Goal: Task Accomplishment & Management: Manage account settings

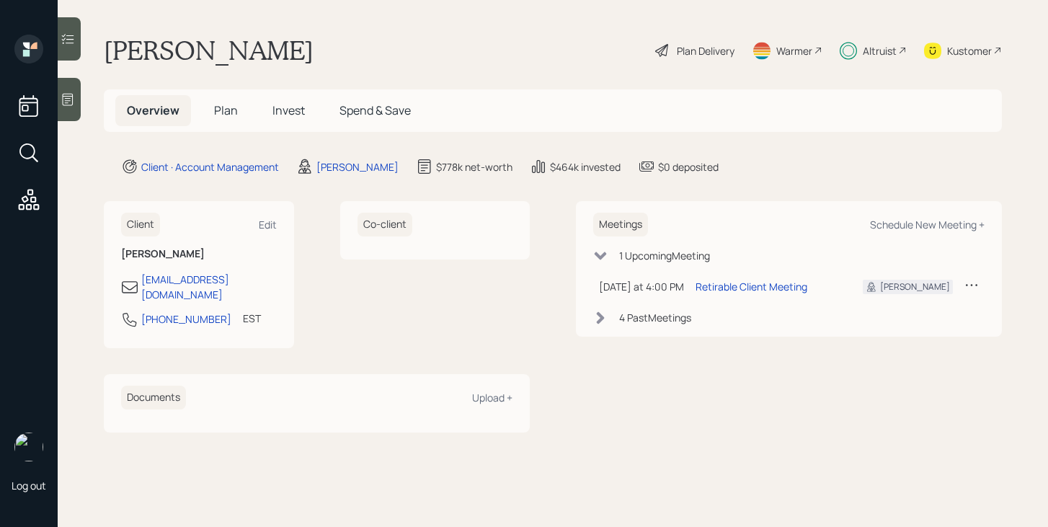
click at [698, 49] on div "Plan Delivery" at bounding box center [706, 50] width 58 height 15
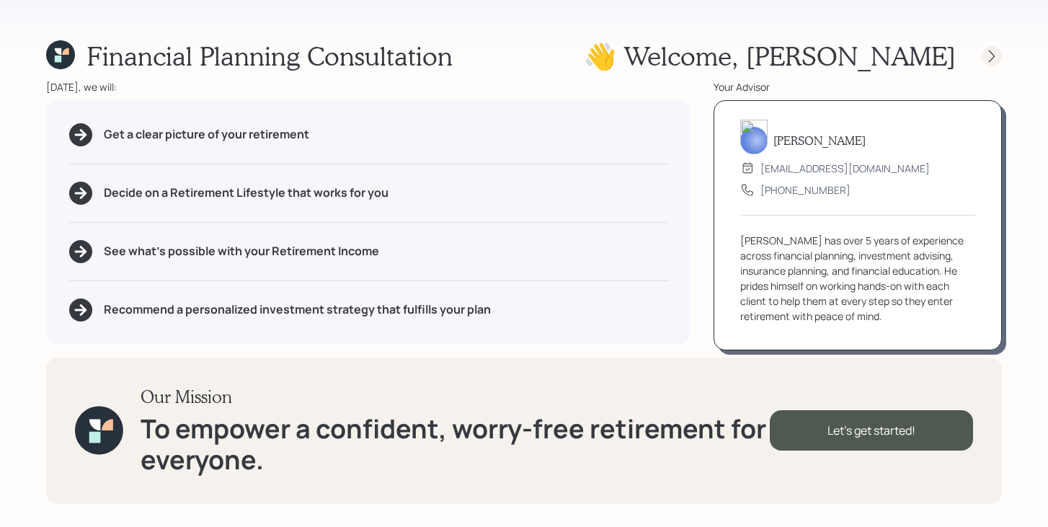
click at [989, 55] on icon at bounding box center [991, 56] width 14 height 14
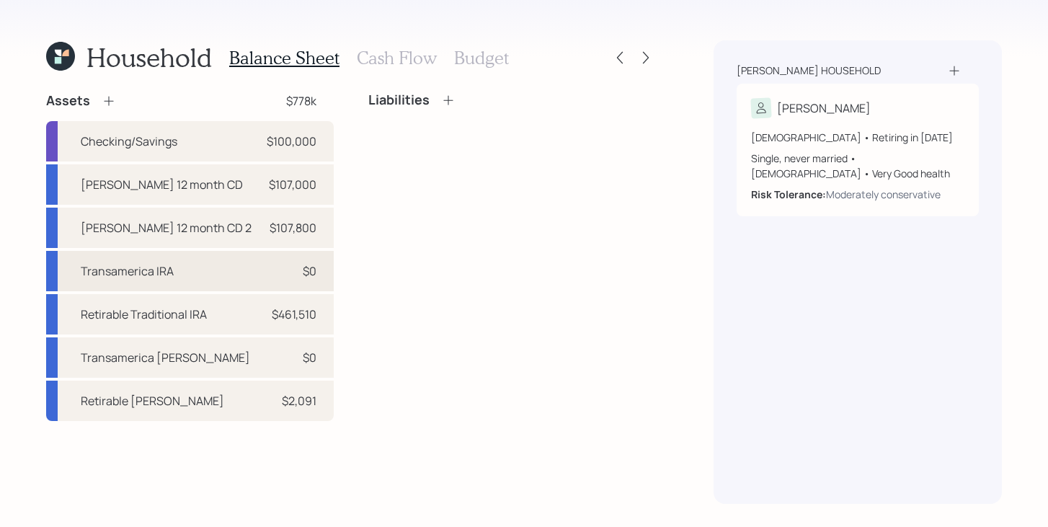
click at [192, 278] on div "Transamerica IRA $0" at bounding box center [189, 271] width 287 height 40
select select "ira"
select select "balanced"
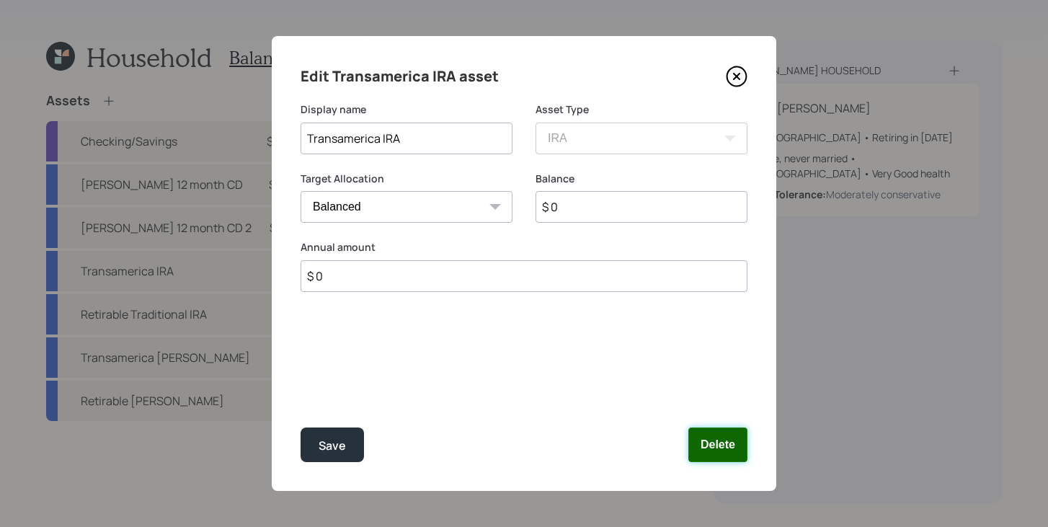
click at [730, 440] on button "Delete" at bounding box center [717, 444] width 59 height 35
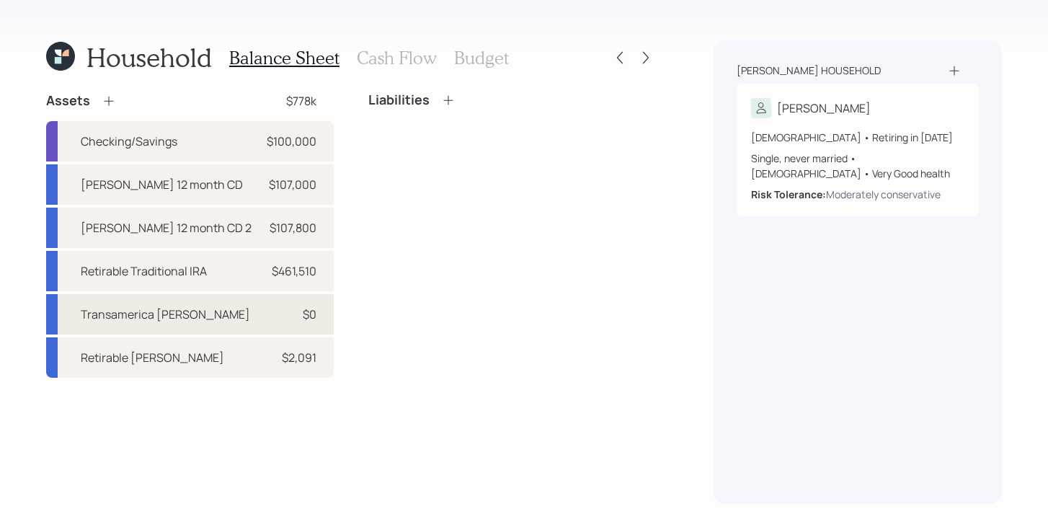
click at [158, 312] on div "Transamerica [PERSON_NAME]" at bounding box center [165, 313] width 169 height 17
select select "roth_401k"
select select "balanced"
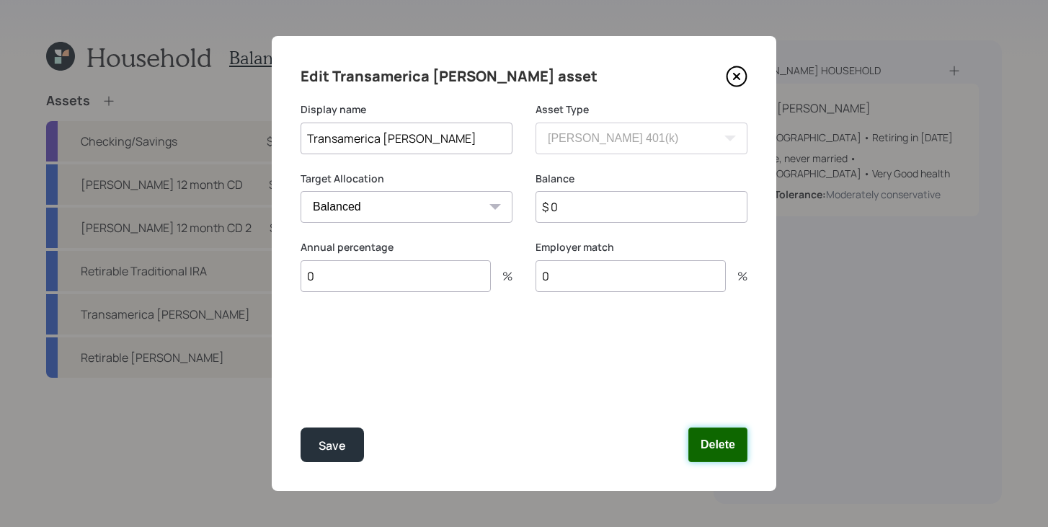
click at [708, 445] on button "Delete" at bounding box center [717, 444] width 59 height 35
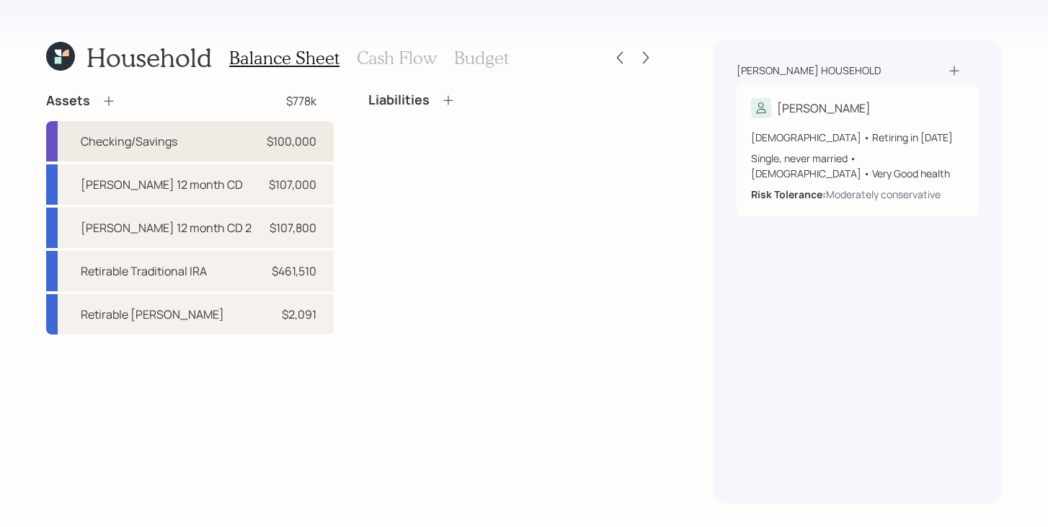
click at [280, 152] on div "Checking/Savings $100,000" at bounding box center [189, 141] width 287 height 40
select select "cash"
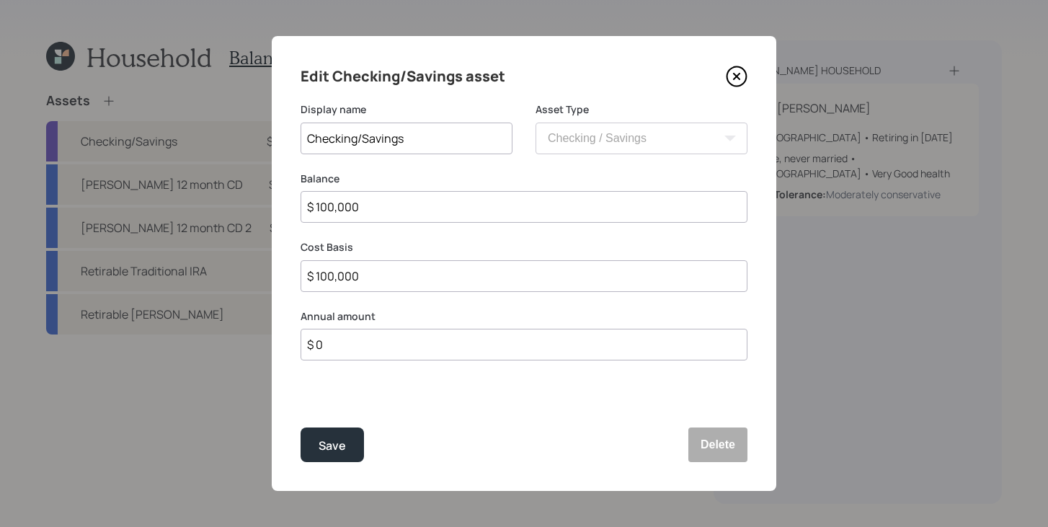
click at [468, 212] on input "$ 100,000" at bounding box center [523, 207] width 447 height 32
type input "$ 8"
type input "$ 80"
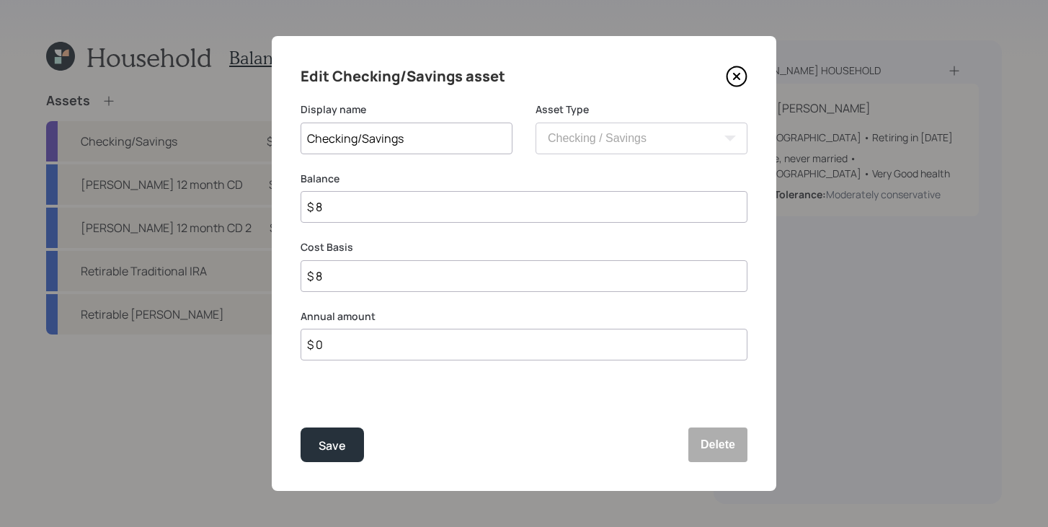
type input "$ 80"
type input "$ 800"
type input "$ 8,000"
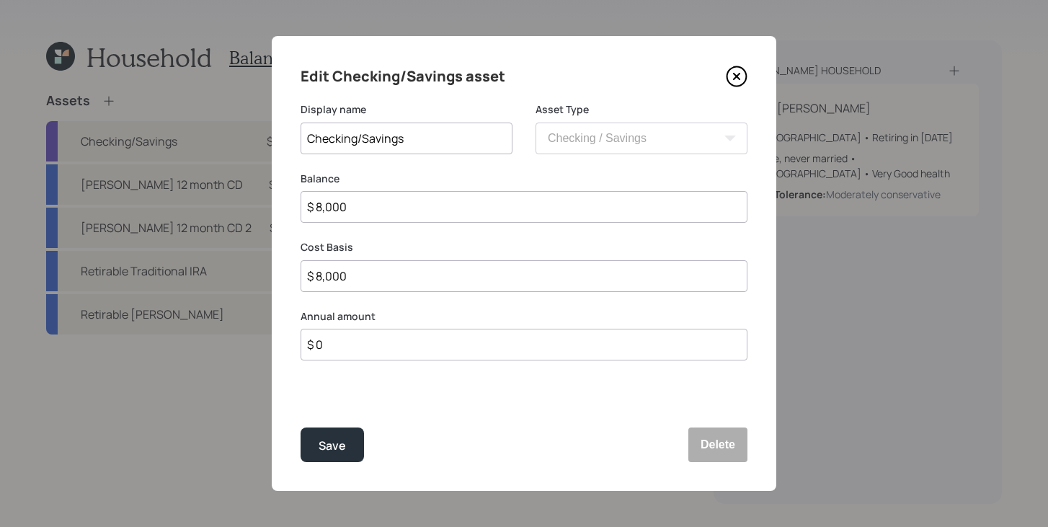
type input "$ 80,000"
click at [354, 445] on button "Save" at bounding box center [331, 444] width 63 height 35
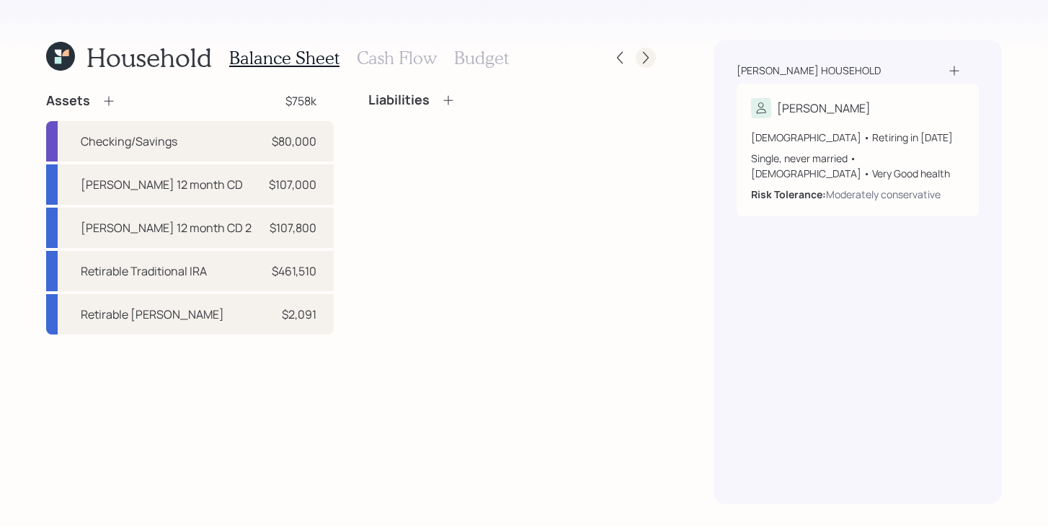
click at [651, 55] on icon at bounding box center [645, 57] width 14 height 14
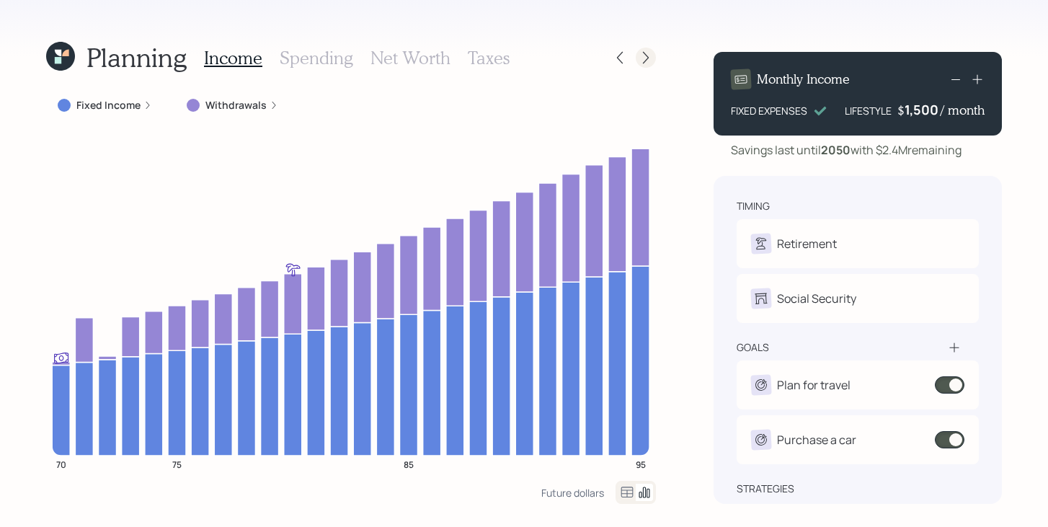
click at [651, 56] on icon at bounding box center [645, 57] width 14 height 14
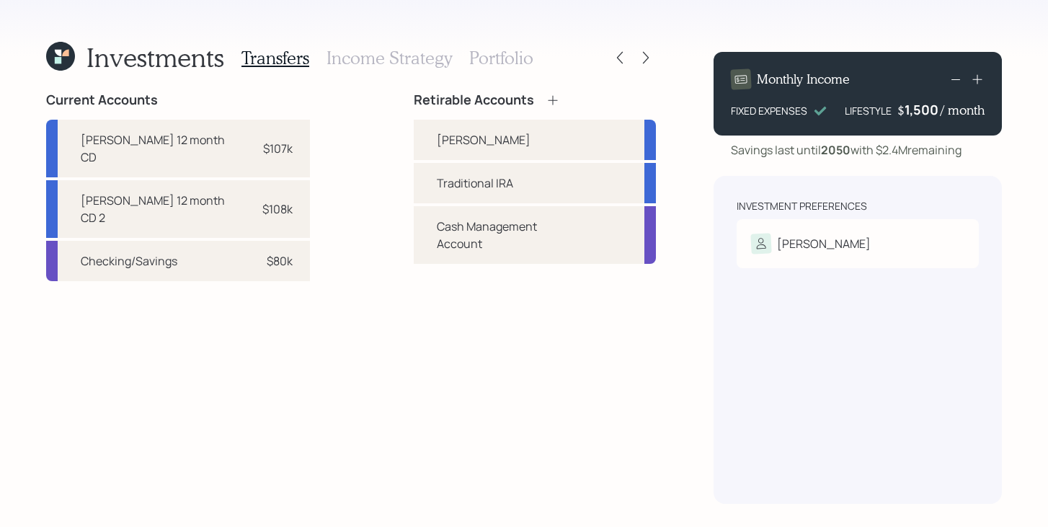
click at [545, 103] on icon at bounding box center [552, 100] width 14 height 14
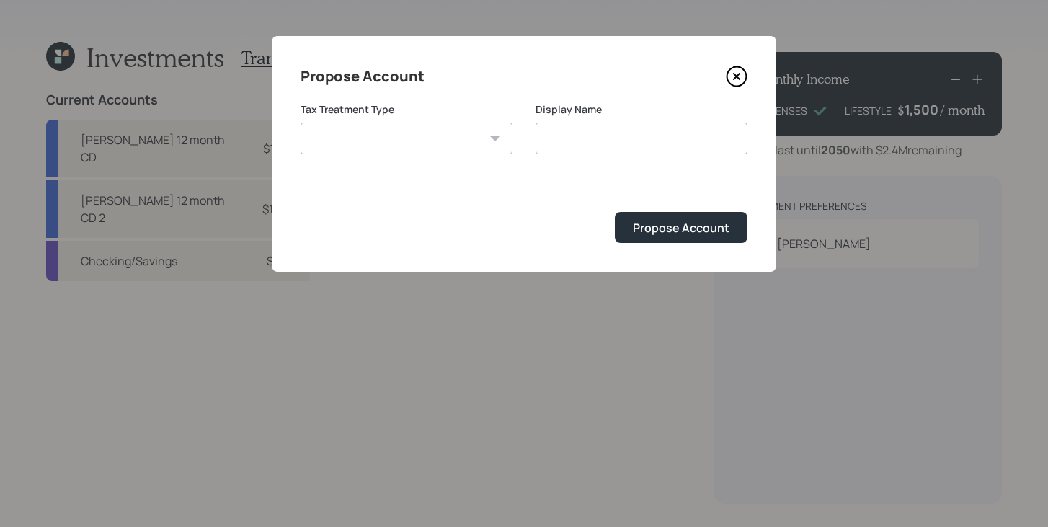
click at [434, 148] on select "[PERSON_NAME] Taxable Traditional" at bounding box center [406, 138] width 212 height 32
select select "taxable"
click at [300, 122] on select "[PERSON_NAME] Taxable Traditional" at bounding box center [406, 138] width 212 height 32
click at [629, 146] on input "Taxable" at bounding box center [641, 138] width 212 height 32
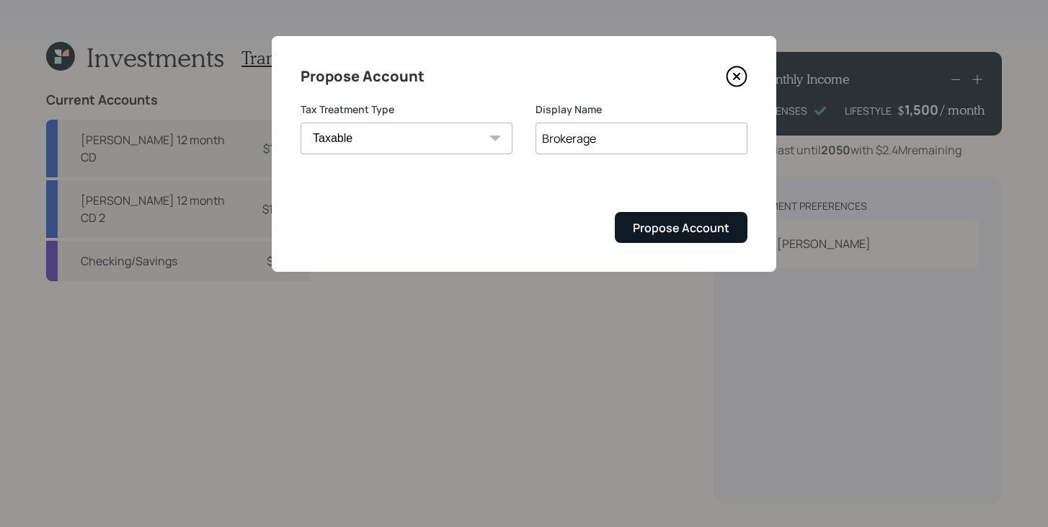
type input "Brokerage"
click at [706, 231] on div "Propose Account" at bounding box center [681, 228] width 97 height 16
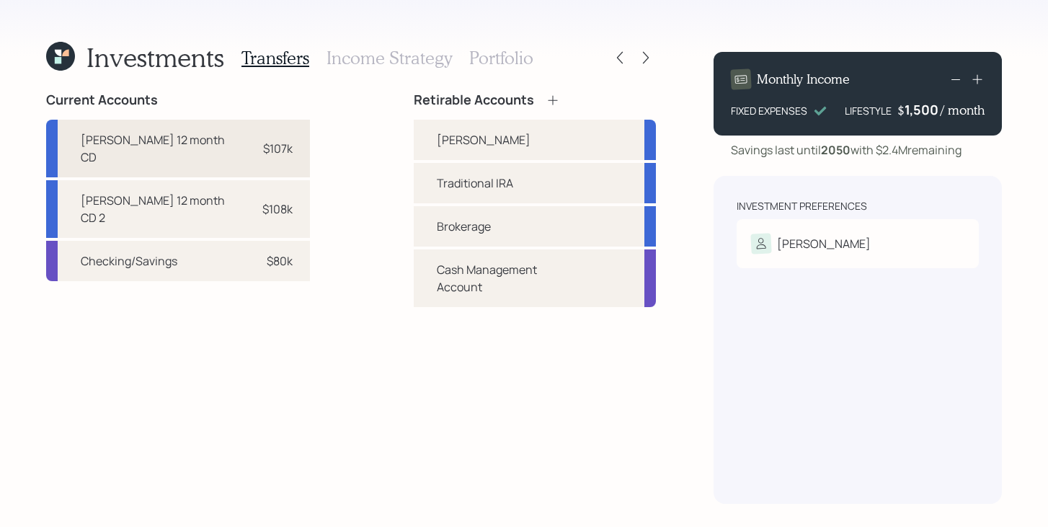
click at [259, 143] on div "[PERSON_NAME] 12 month CD $107k" at bounding box center [178, 149] width 264 height 58
click at [415, 216] on div "Brokerage" at bounding box center [535, 226] width 242 height 40
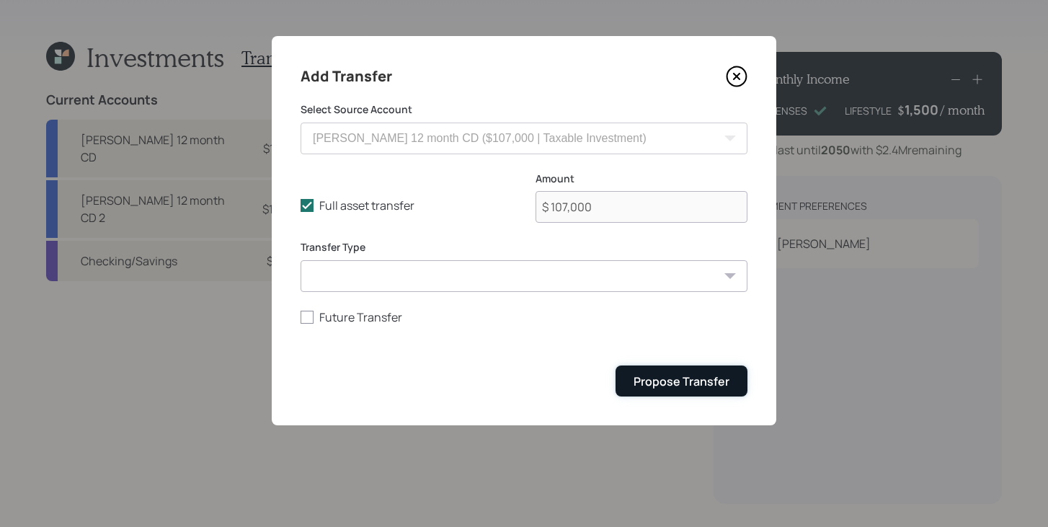
click at [723, 378] on div "Propose Transfer" at bounding box center [681, 381] width 96 height 16
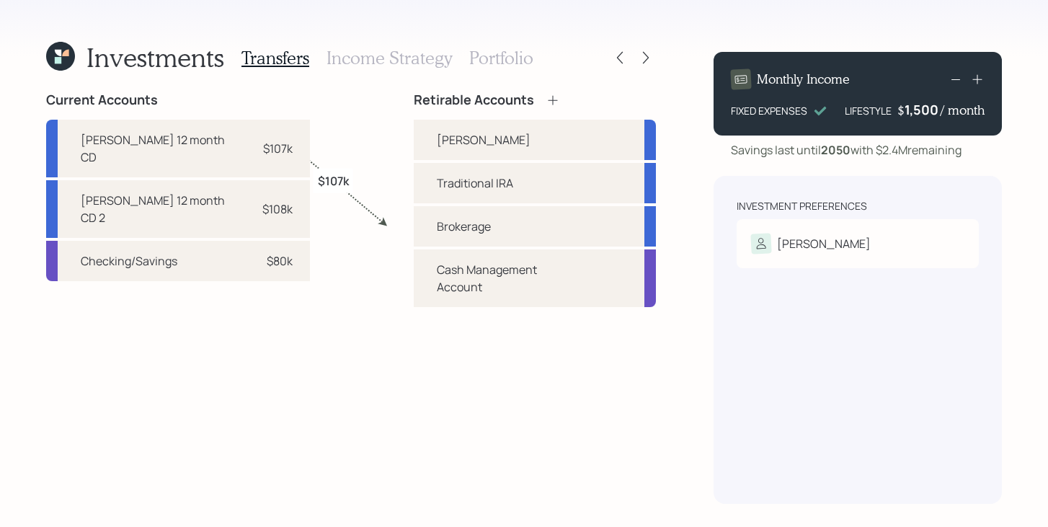
click at [483, 62] on h3 "Portfolio" at bounding box center [501, 58] width 64 height 21
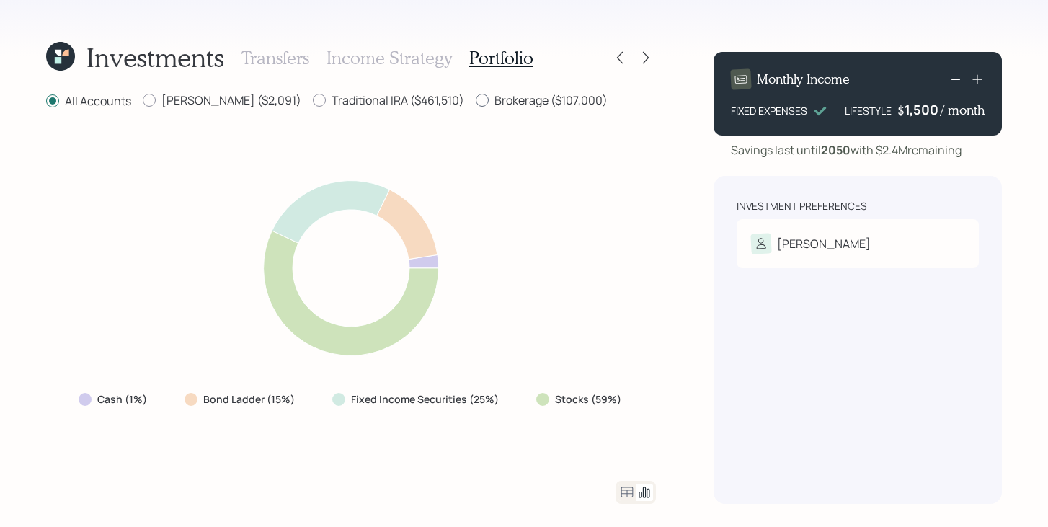
click at [476, 101] on label "Brokerage ($107,000)" at bounding box center [542, 100] width 132 height 16
click at [475, 101] on input "Brokerage ($107,000)" at bounding box center [475, 100] width 1 height 1
radio input "true"
radio input "false"
click at [307, 61] on h3 "Transfers" at bounding box center [275, 58] width 68 height 21
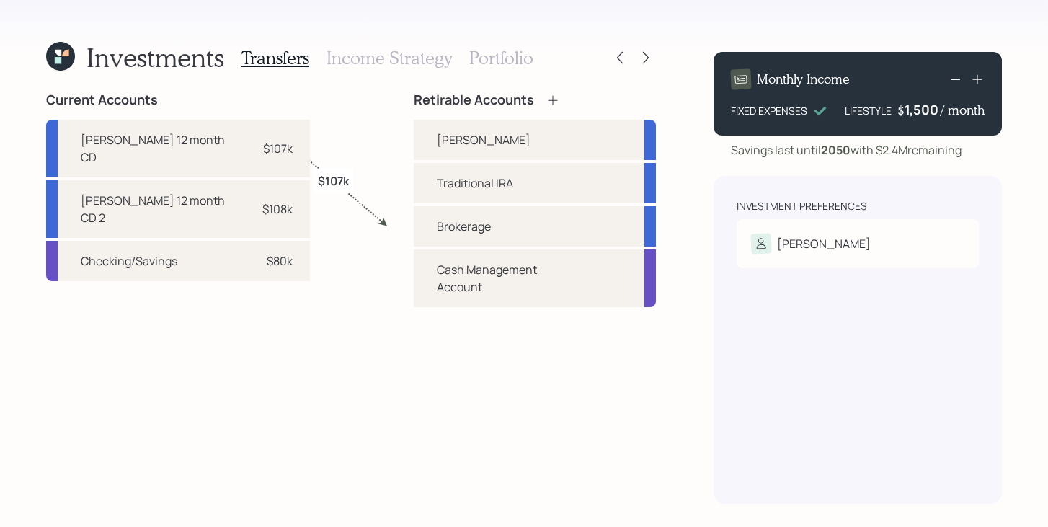
click at [501, 63] on h3 "Portfolio" at bounding box center [501, 58] width 64 height 21
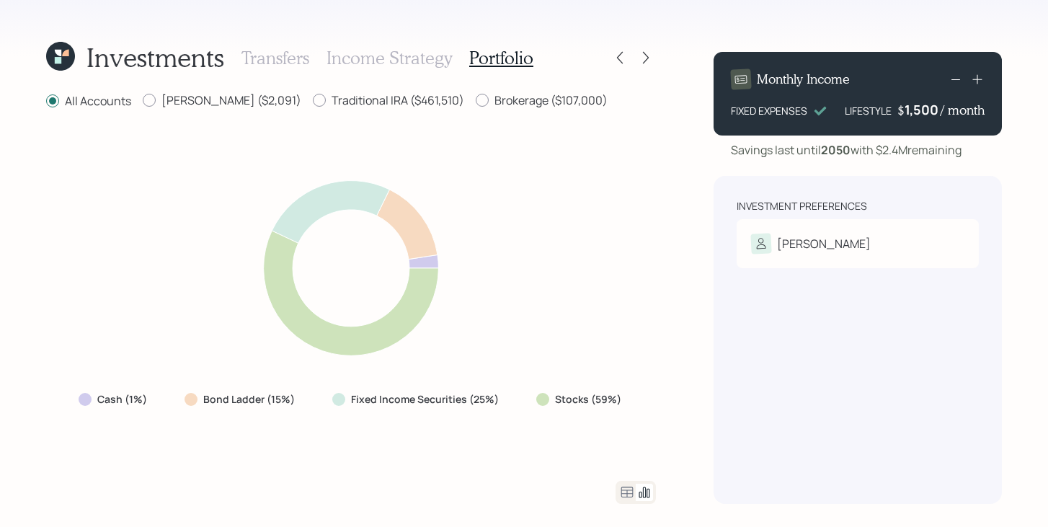
click at [625, 488] on icon at bounding box center [626, 491] width 17 height 17
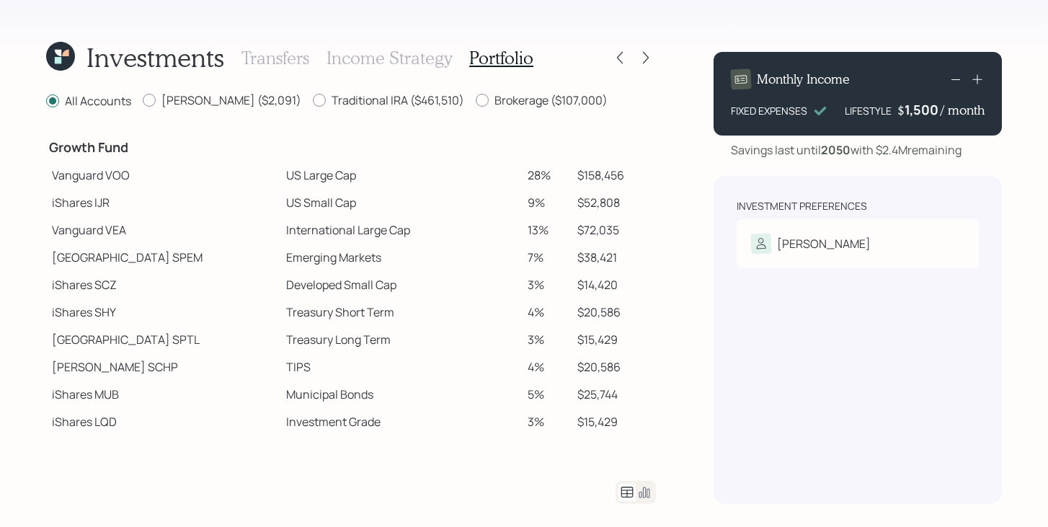
scroll to position [357, 0]
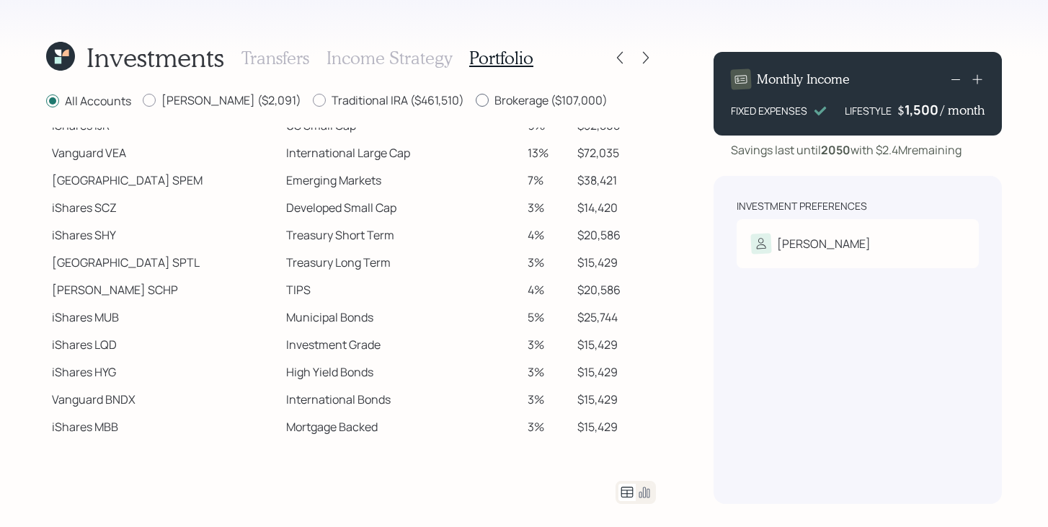
click at [478, 107] on label "Brokerage ($107,000)" at bounding box center [542, 100] width 132 height 16
click at [476, 101] on input "Brokerage ($107,000)" at bounding box center [475, 100] width 1 height 1
radio input "true"
radio input "false"
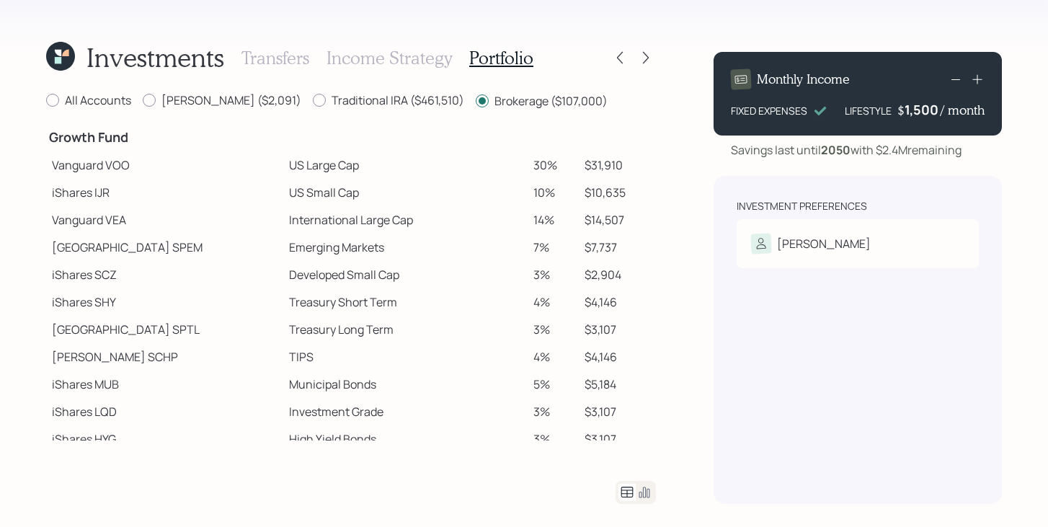
scroll to position [293, 0]
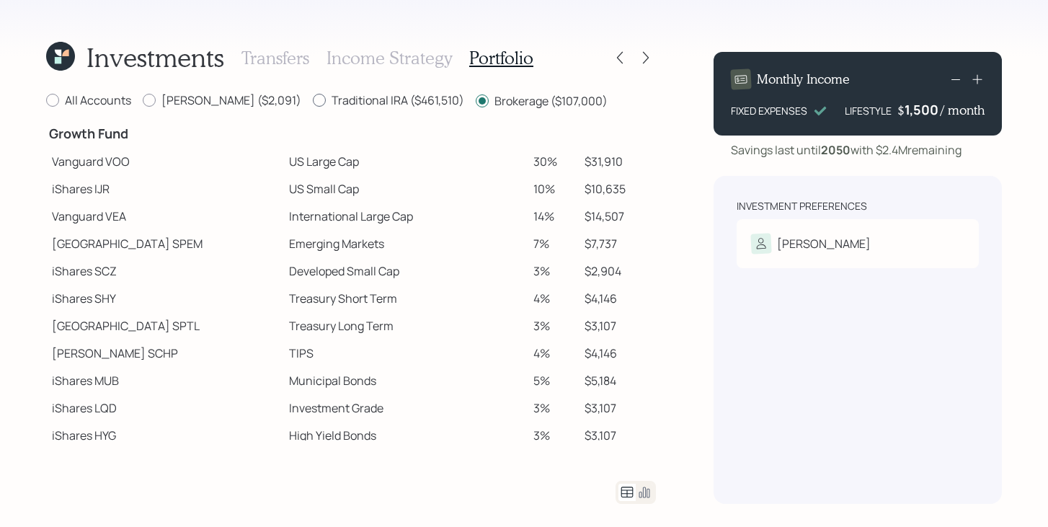
click at [313, 102] on label "Traditional IRA ($461,510)" at bounding box center [388, 100] width 151 height 16
click at [312, 101] on input "Traditional IRA ($461,510)" at bounding box center [312, 100] width 1 height 1
radio input "true"
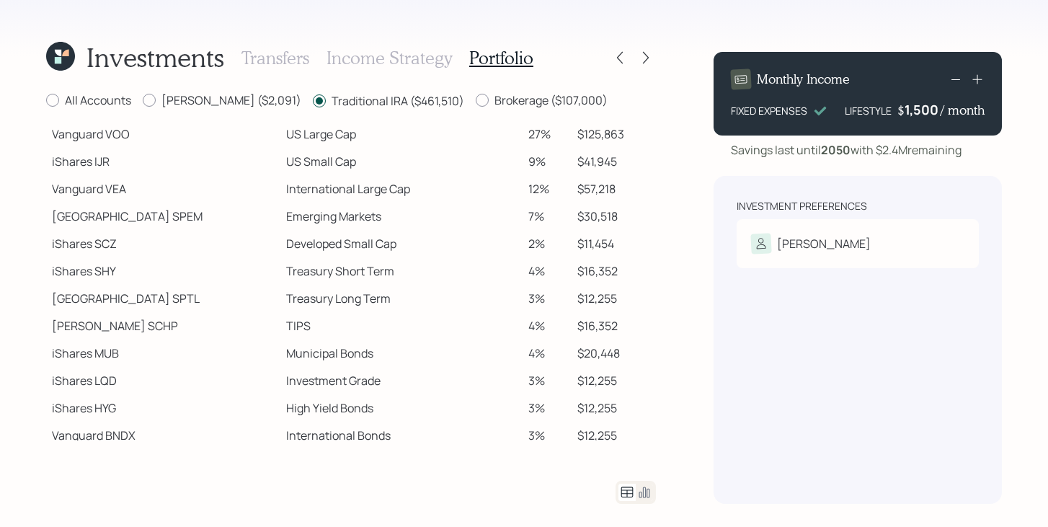
scroll to position [266, 0]
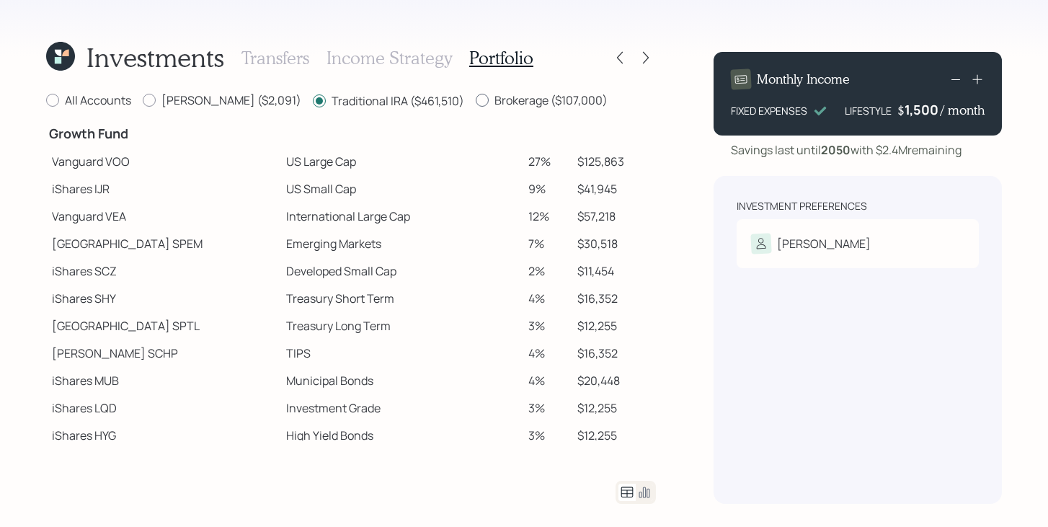
click at [476, 99] on label "Brokerage ($107,000)" at bounding box center [542, 100] width 132 height 16
click at [475, 100] on input "Brokerage ($107,000)" at bounding box center [475, 100] width 1 height 1
radio input "true"
click at [358, 99] on label "Traditional IRA ($461,510)" at bounding box center [388, 100] width 151 height 16
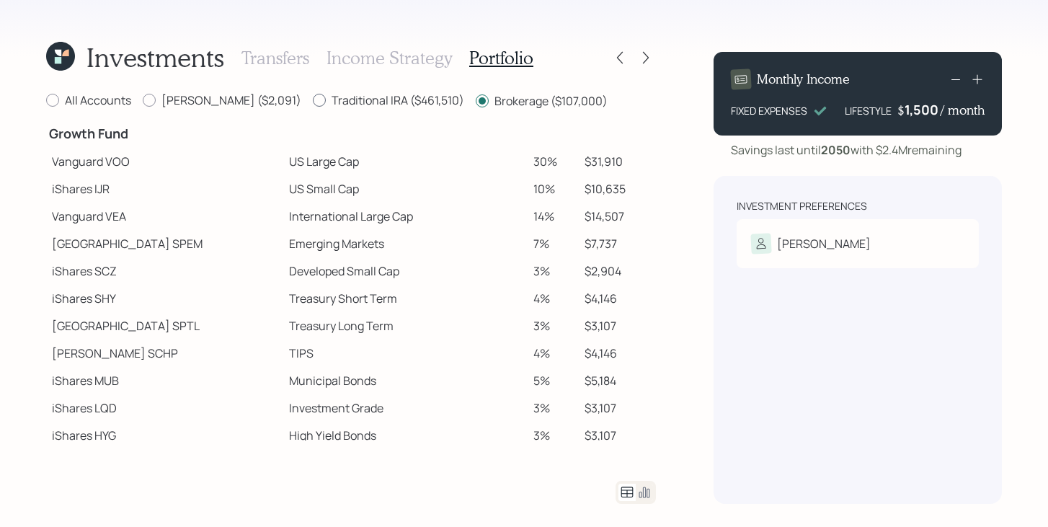
click at [313, 100] on input "Traditional IRA ($461,510)" at bounding box center [312, 100] width 1 height 1
radio input "true"
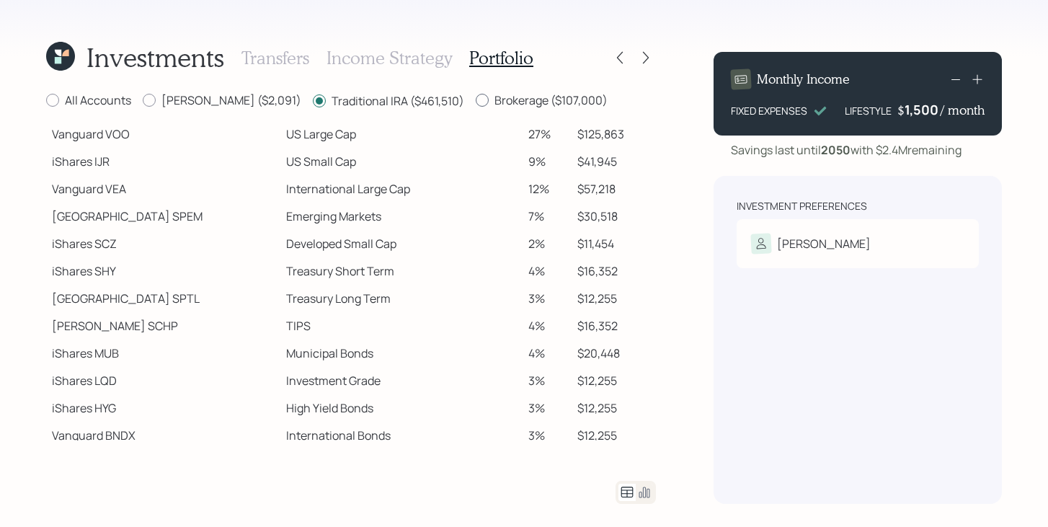
scroll to position [266, 0]
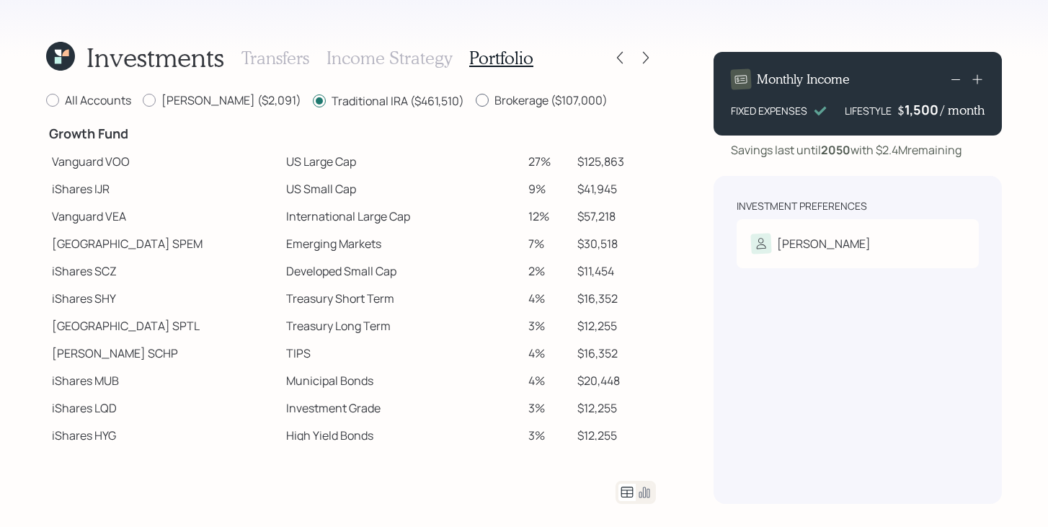
click at [476, 99] on label "Brokerage ($107,000)" at bounding box center [542, 100] width 132 height 16
click at [475, 100] on input "Brokerage ($107,000)" at bounding box center [475, 100] width 1 height 1
radio input "true"
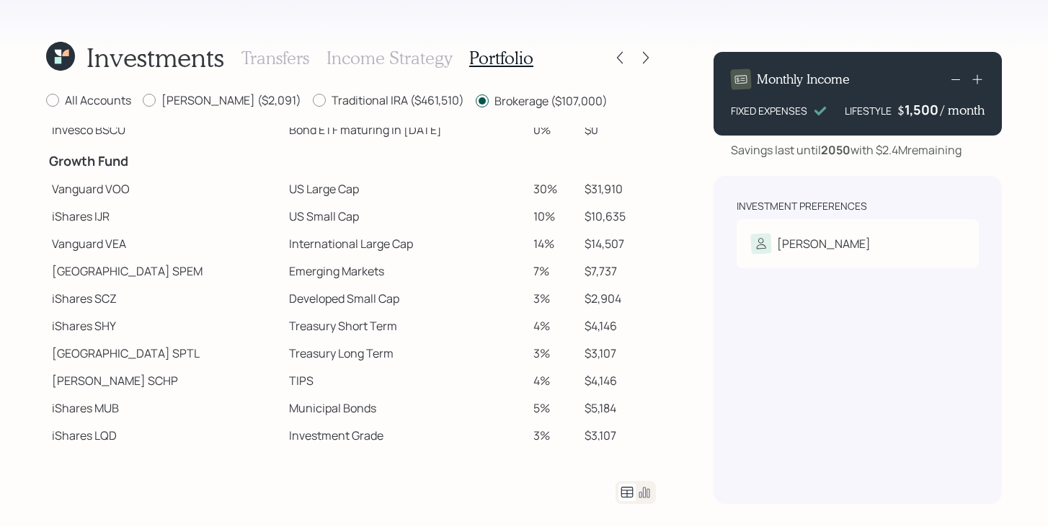
scroll to position [293, 0]
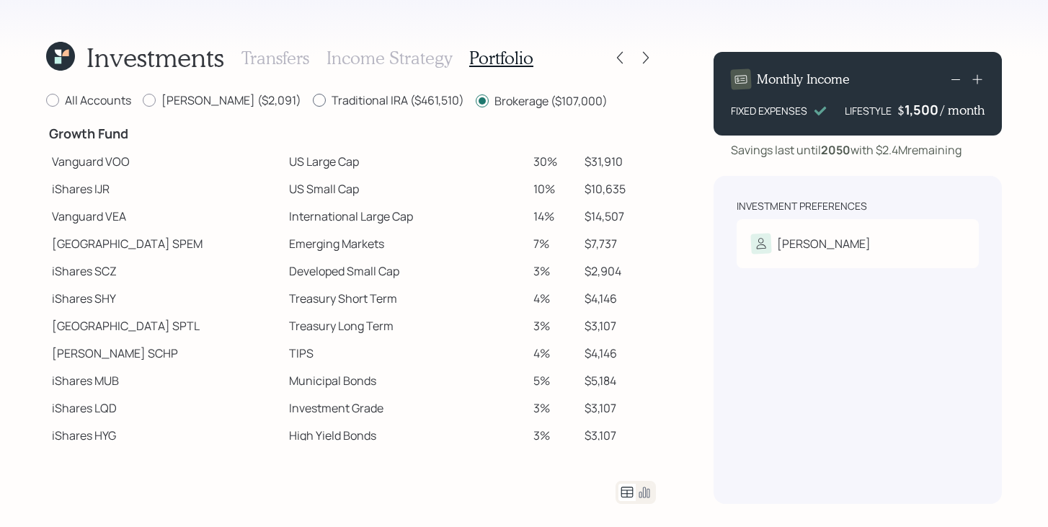
click at [314, 97] on label "Traditional IRA ($461,510)" at bounding box center [388, 100] width 151 height 16
click at [313, 100] on input "Traditional IRA ($461,510)" at bounding box center [312, 100] width 1 height 1
radio input "true"
click at [476, 102] on label "Brokerage ($107,000)" at bounding box center [542, 100] width 132 height 16
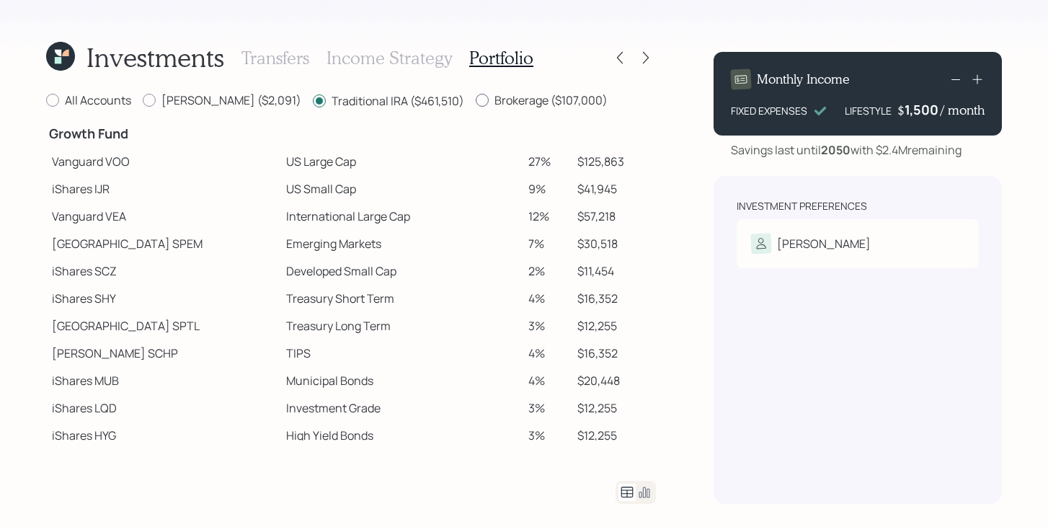
click at [475, 101] on input "Brokerage ($107,000)" at bounding box center [475, 100] width 1 height 1
radio input "true"
radio input "false"
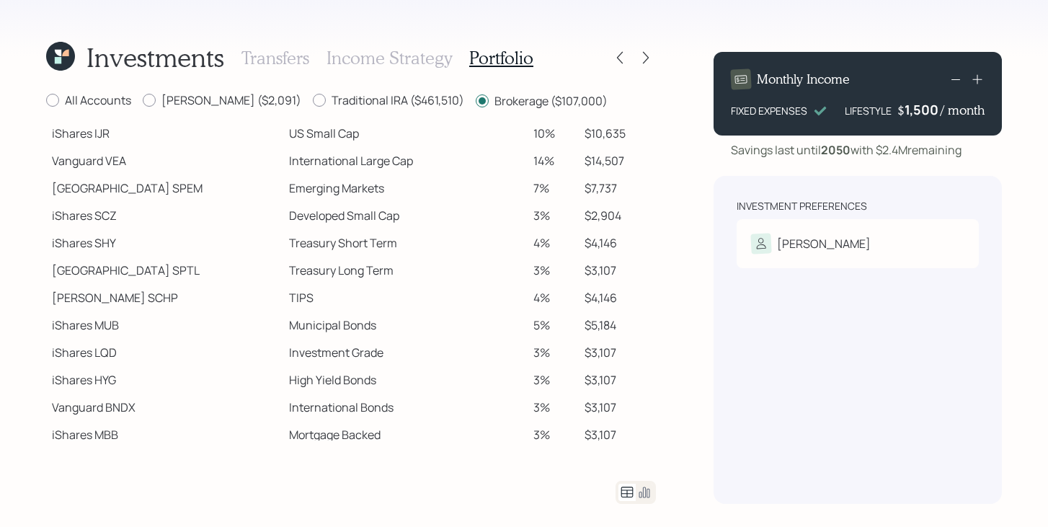
scroll to position [357, 0]
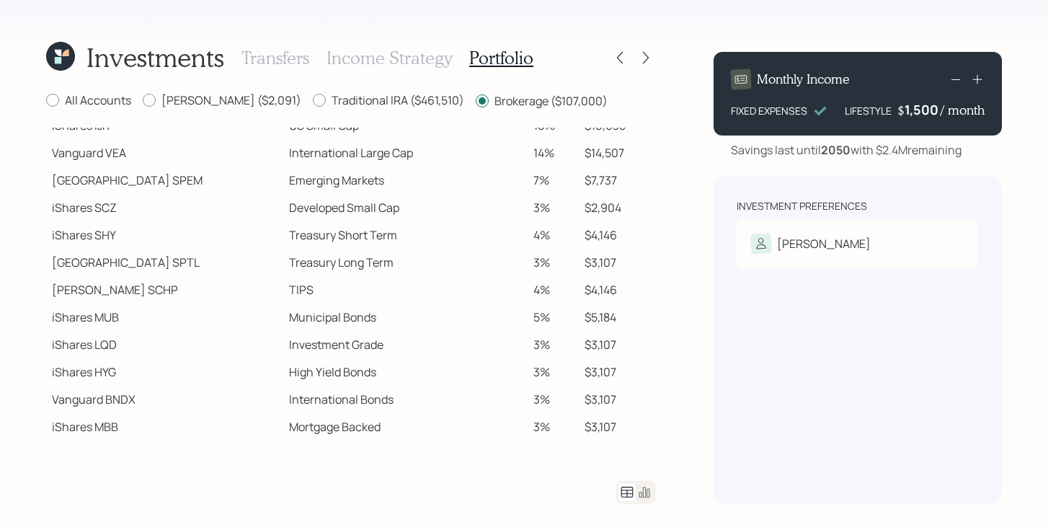
click at [269, 60] on h3 "Transfers" at bounding box center [275, 58] width 68 height 21
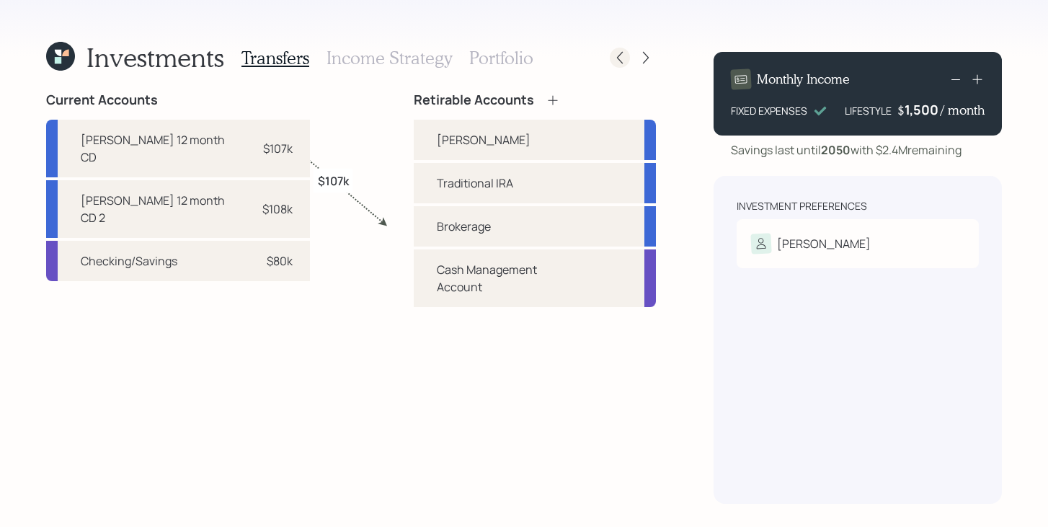
click at [629, 55] on div at bounding box center [620, 58] width 20 height 20
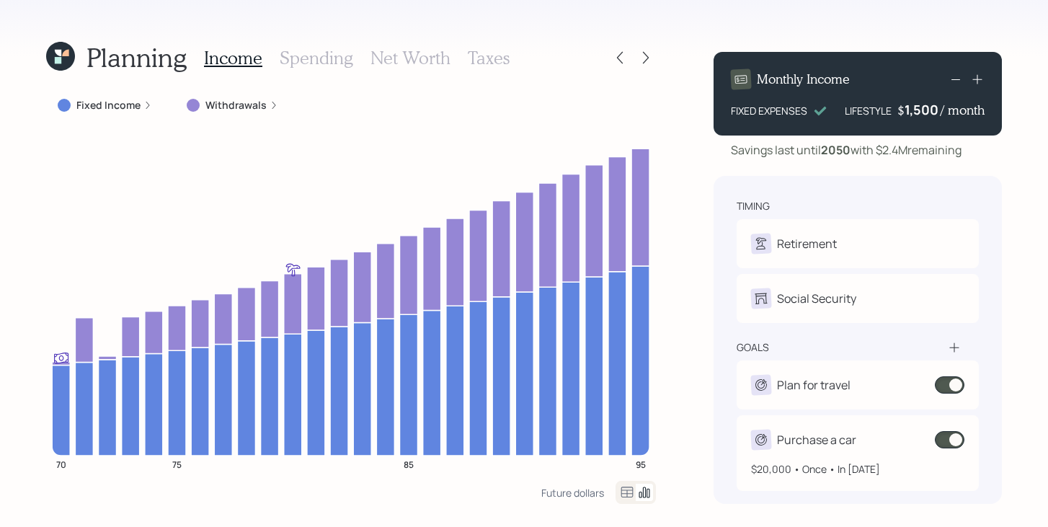
scroll to position [11, 0]
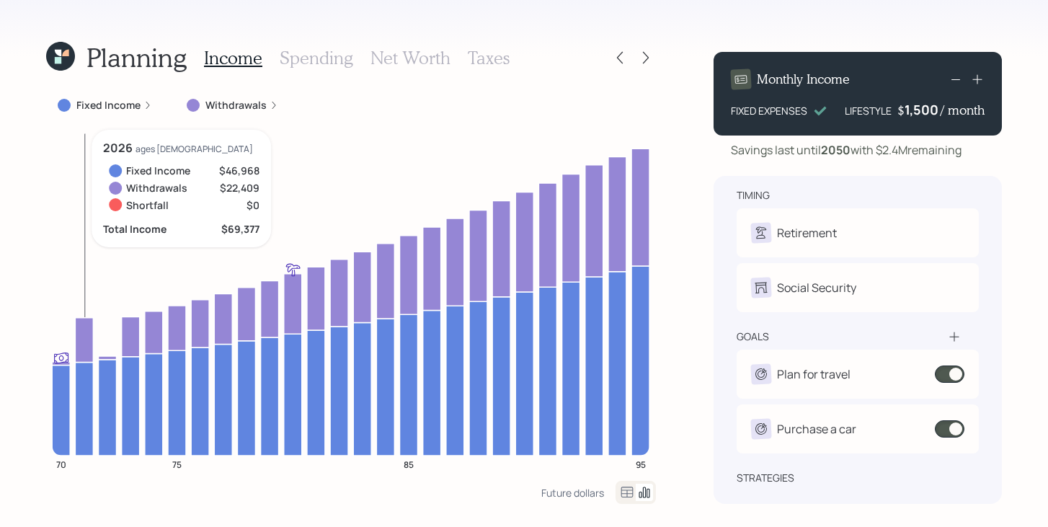
click at [86, 335] on icon at bounding box center [84, 339] width 18 height 45
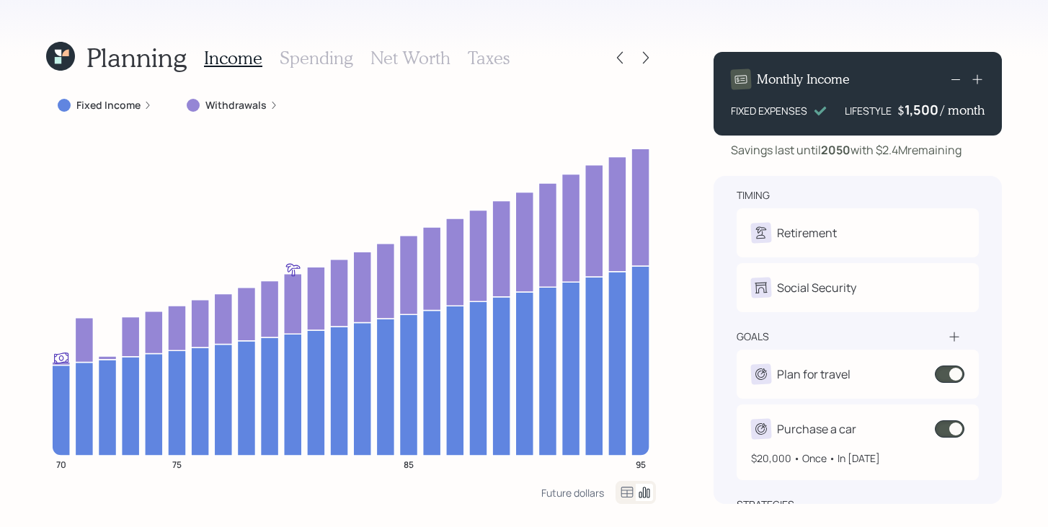
click at [942, 431] on span at bounding box center [949, 428] width 30 height 17
click at [951, 442] on div "$20,000 • Once • In [DATE]" at bounding box center [857, 452] width 213 height 27
select select "0"
select select "2026"
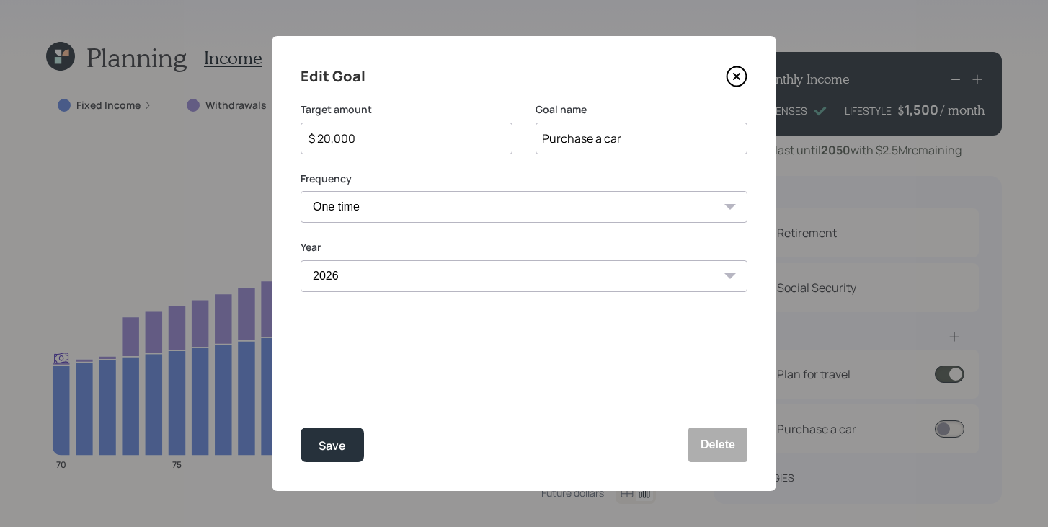
click at [744, 71] on icon at bounding box center [736, 76] width 19 height 19
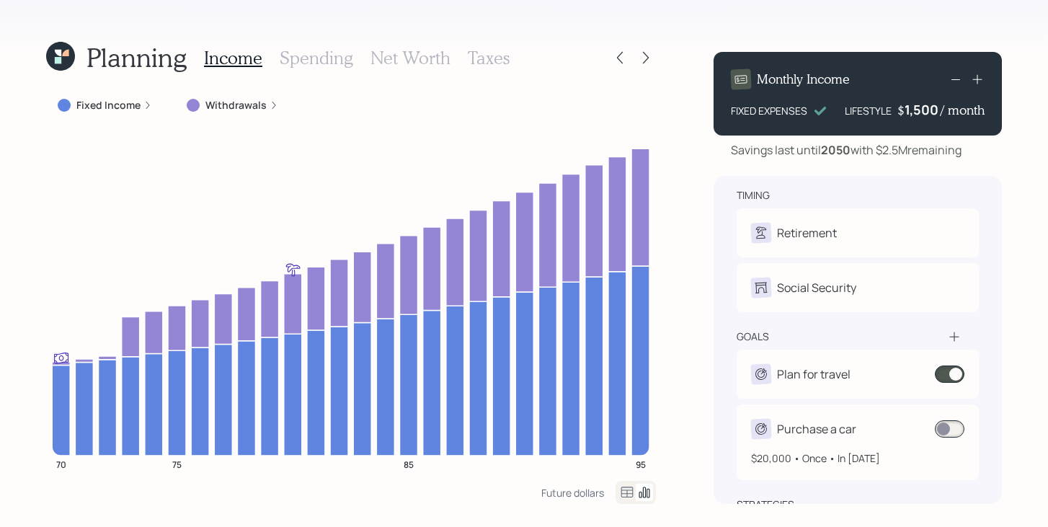
click at [955, 423] on span at bounding box center [949, 428] width 30 height 17
click at [646, 55] on icon at bounding box center [645, 57] width 14 height 14
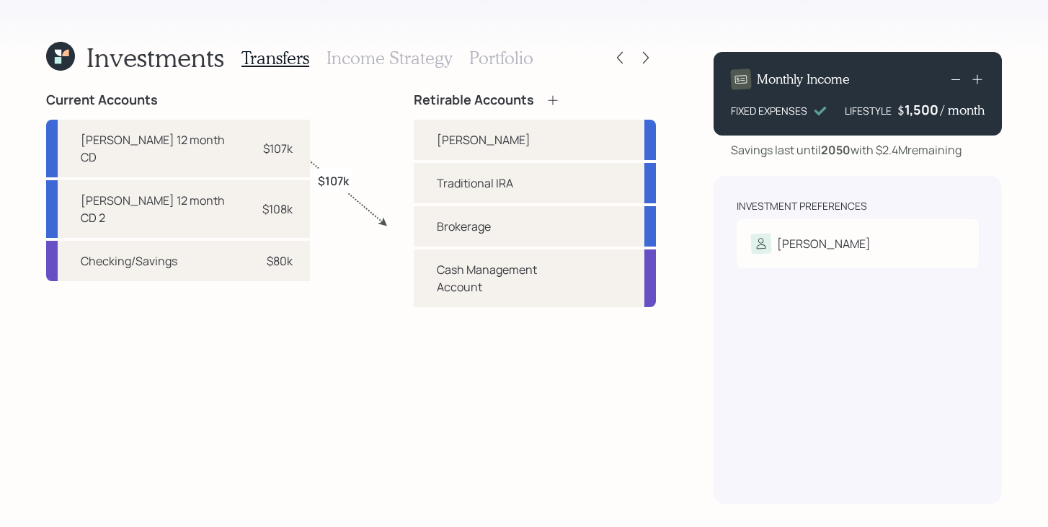
click at [391, 57] on h3 "Income Strategy" at bounding box center [388, 58] width 125 height 21
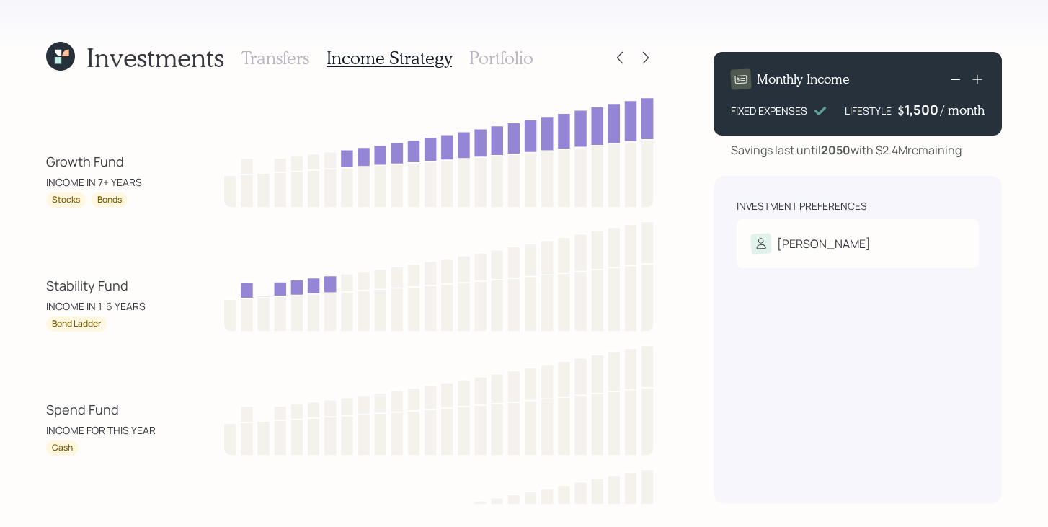
click at [519, 62] on h3 "Portfolio" at bounding box center [501, 58] width 64 height 21
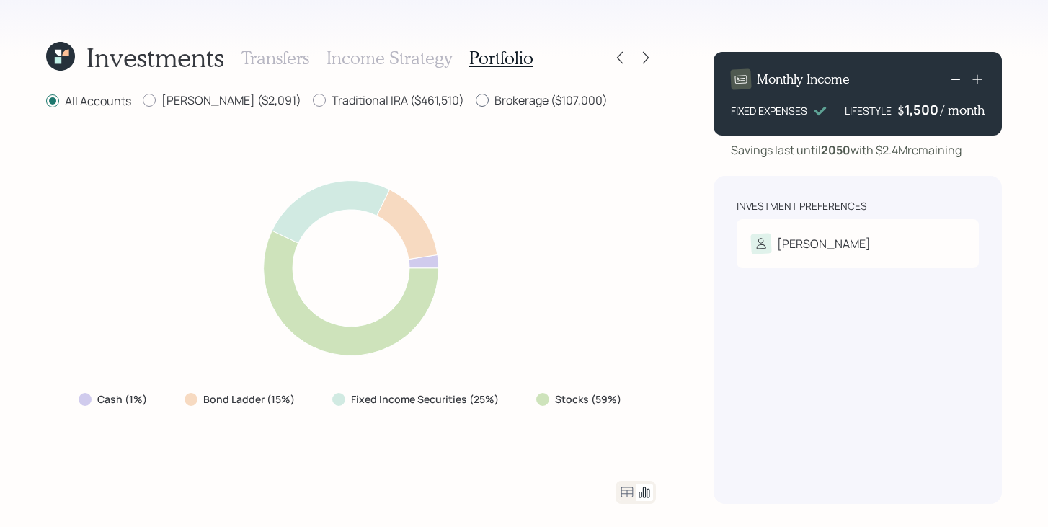
click at [505, 99] on label "Brokerage ($107,000)" at bounding box center [542, 100] width 132 height 16
click at [476, 100] on input "Brokerage ($107,000)" at bounding box center [475, 100] width 1 height 1
radio input "true"
radio input "false"
click at [622, 496] on icon at bounding box center [626, 491] width 17 height 17
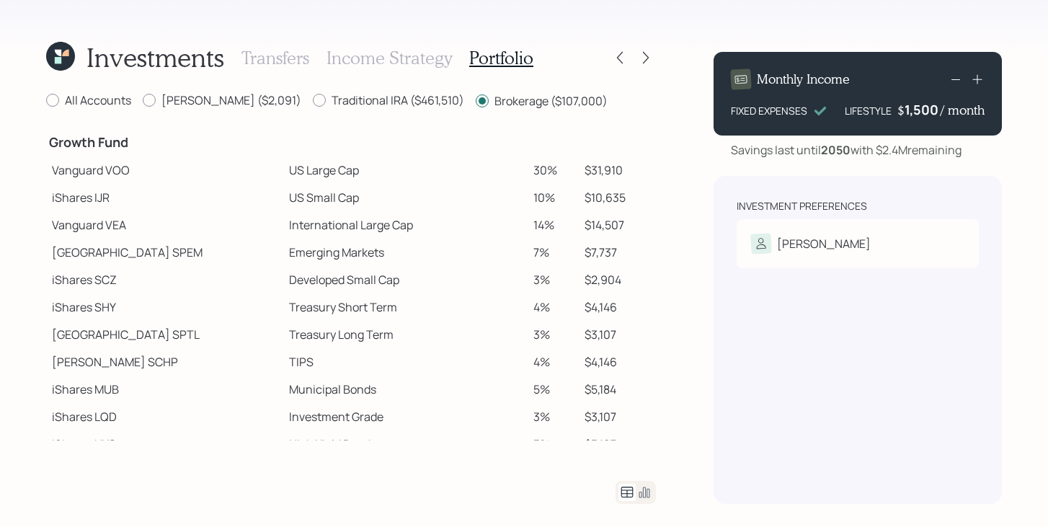
scroll to position [291, 0]
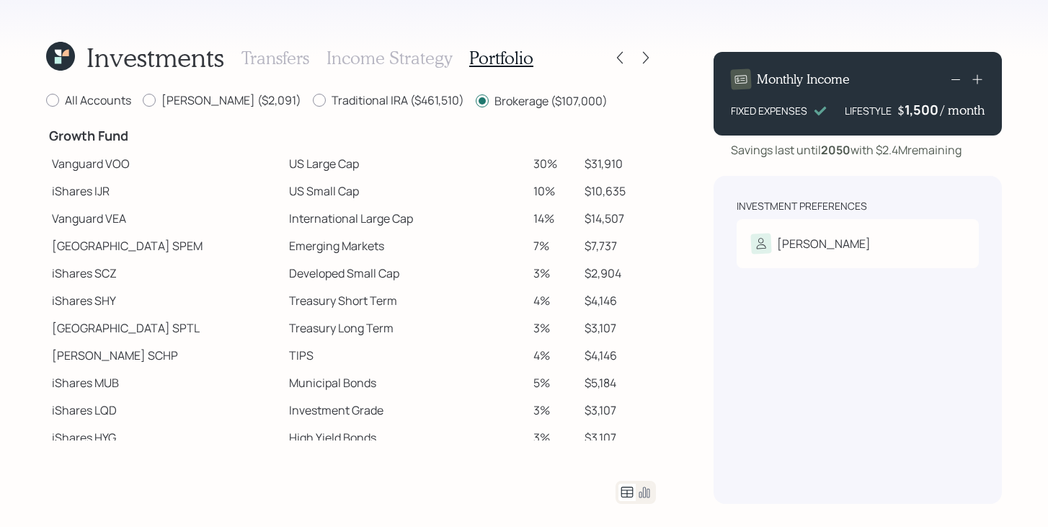
click at [273, 48] on h3 "Transfers" at bounding box center [275, 58] width 68 height 21
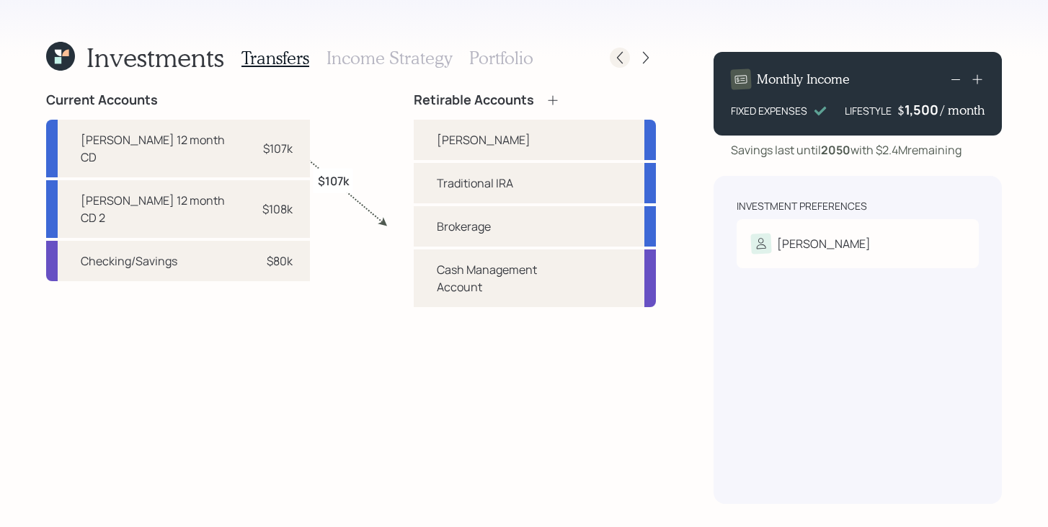
click at [620, 63] on icon at bounding box center [619, 57] width 14 height 14
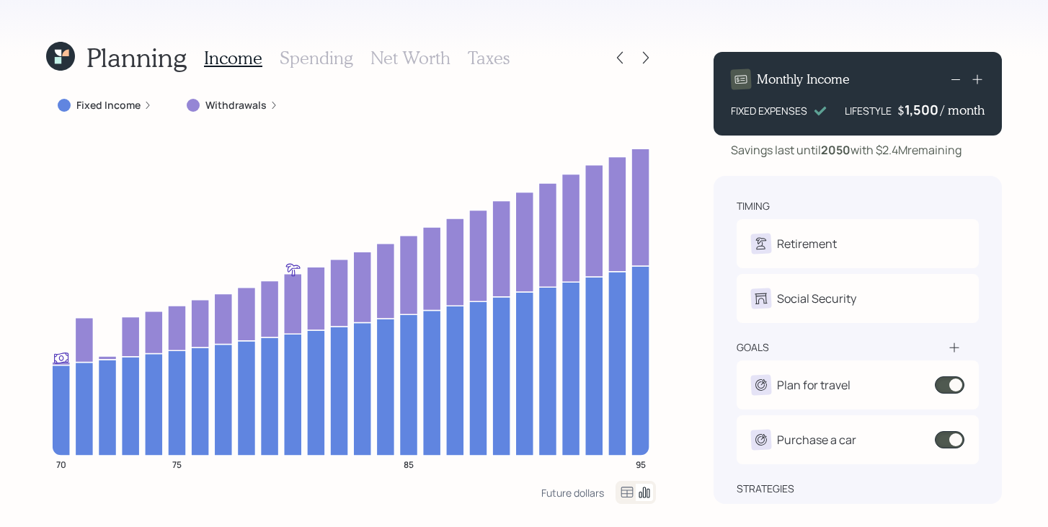
click at [316, 61] on h3 "Spending" at bounding box center [316, 58] width 73 height 21
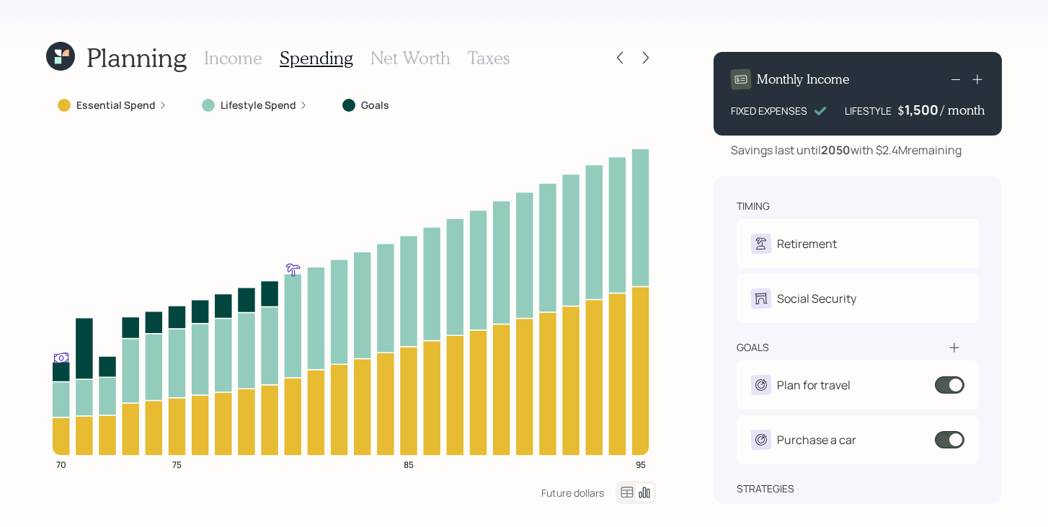
click at [628, 498] on icon at bounding box center [626, 491] width 17 height 17
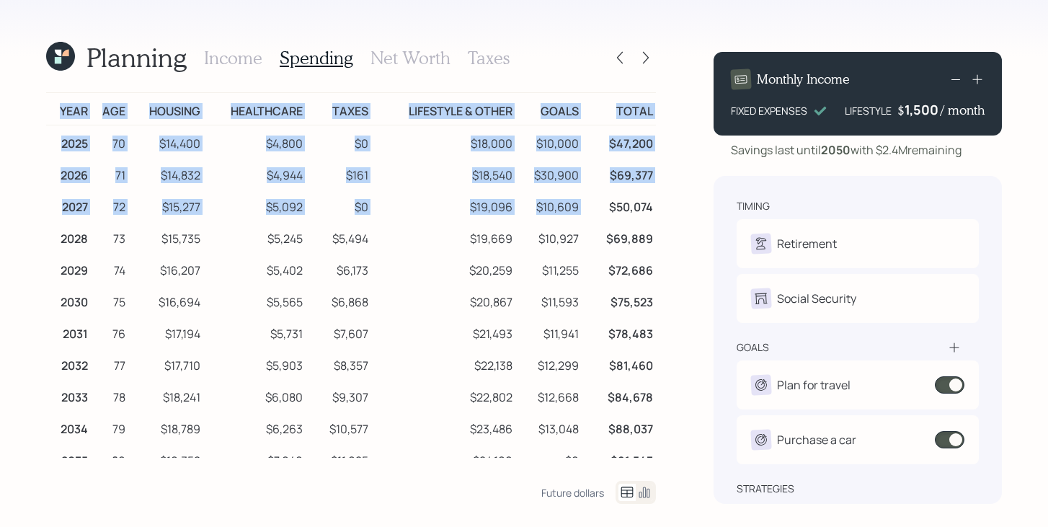
drag, startPoint x: 656, startPoint y: 206, endPoint x: 597, endPoint y: 205, distance: 59.8
click at [597, 205] on div "Planning Income Spending Net Worth Taxes Year Age Housing Healthcare Taxes Life…" at bounding box center [524, 263] width 1048 height 527
click at [597, 205] on td "$50,074" at bounding box center [618, 205] width 74 height 32
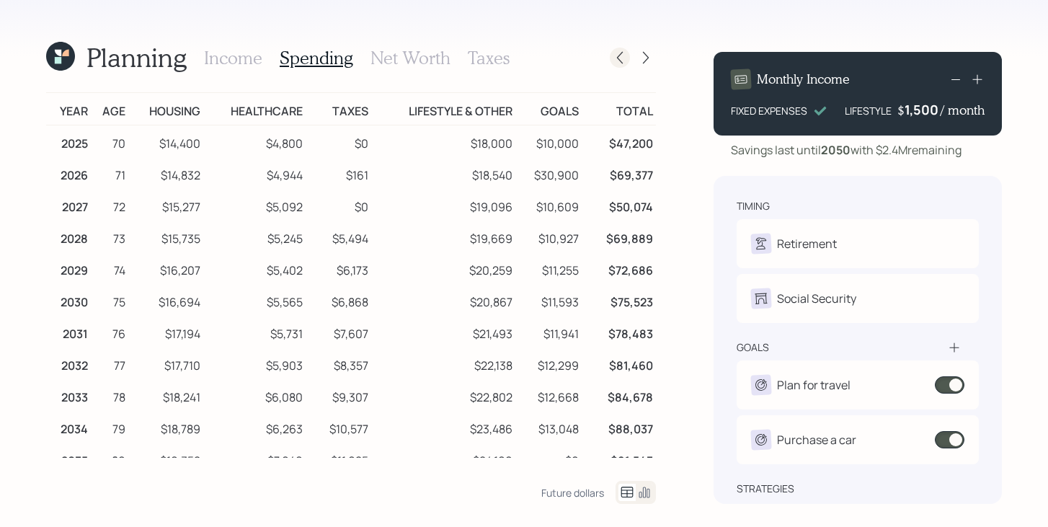
click at [622, 65] on div at bounding box center [620, 58] width 20 height 20
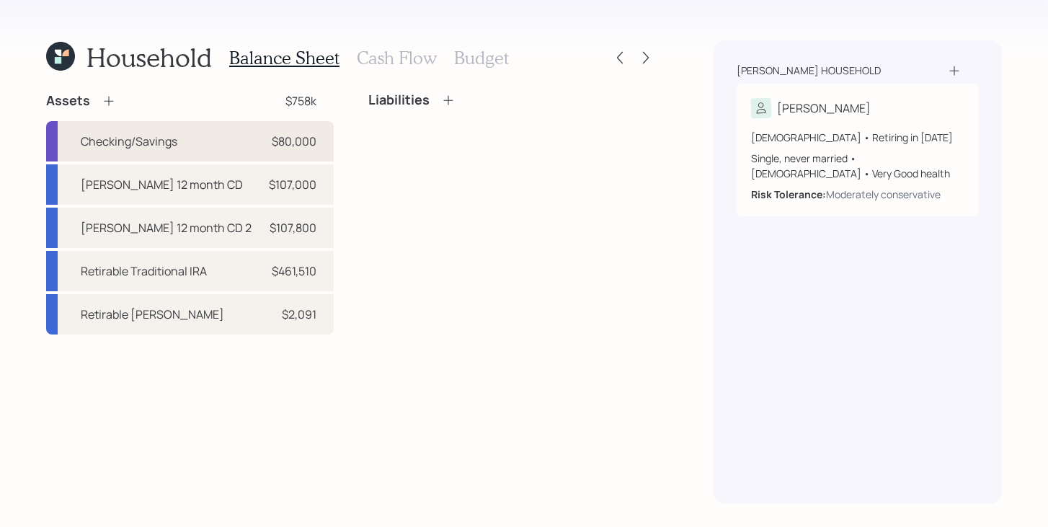
click at [308, 143] on div "$80,000" at bounding box center [294, 141] width 45 height 17
select select "cash"
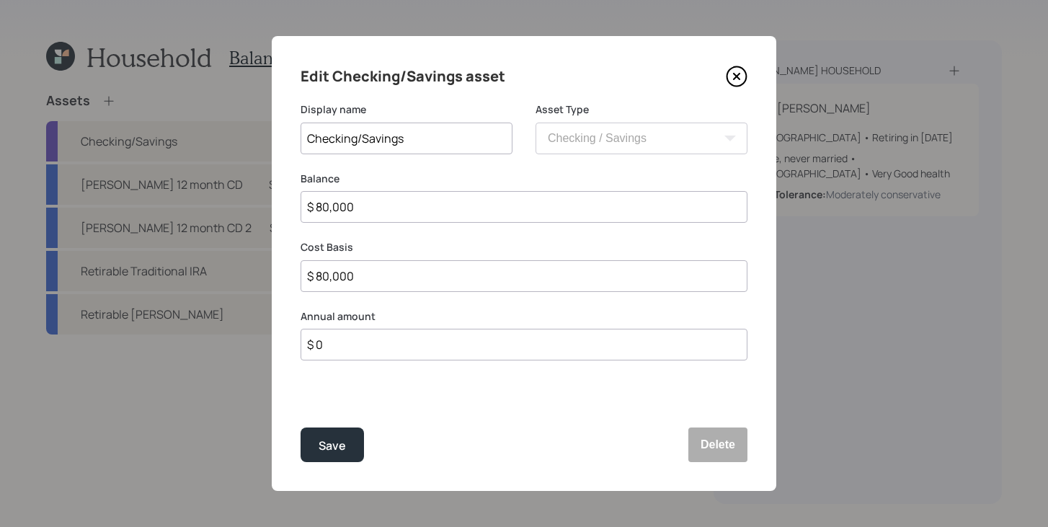
click at [739, 81] on icon at bounding box center [737, 77] width 22 height 22
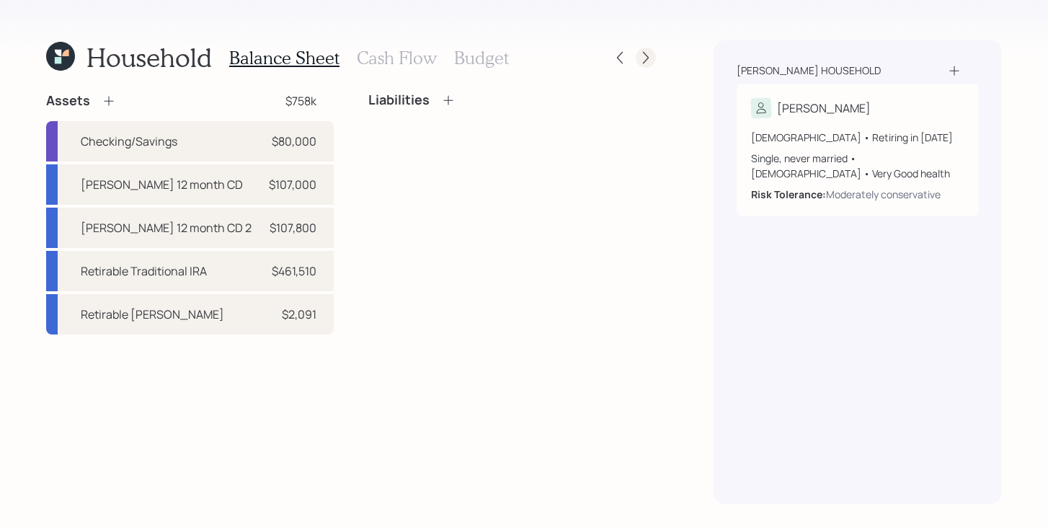
click at [643, 59] on icon at bounding box center [645, 57] width 14 height 14
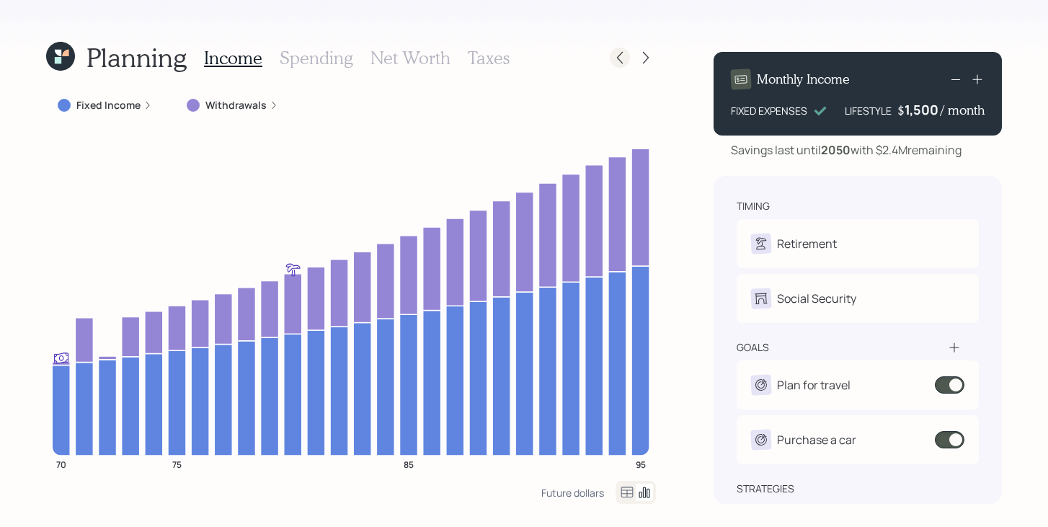
click at [619, 55] on icon at bounding box center [620, 58] width 6 height 12
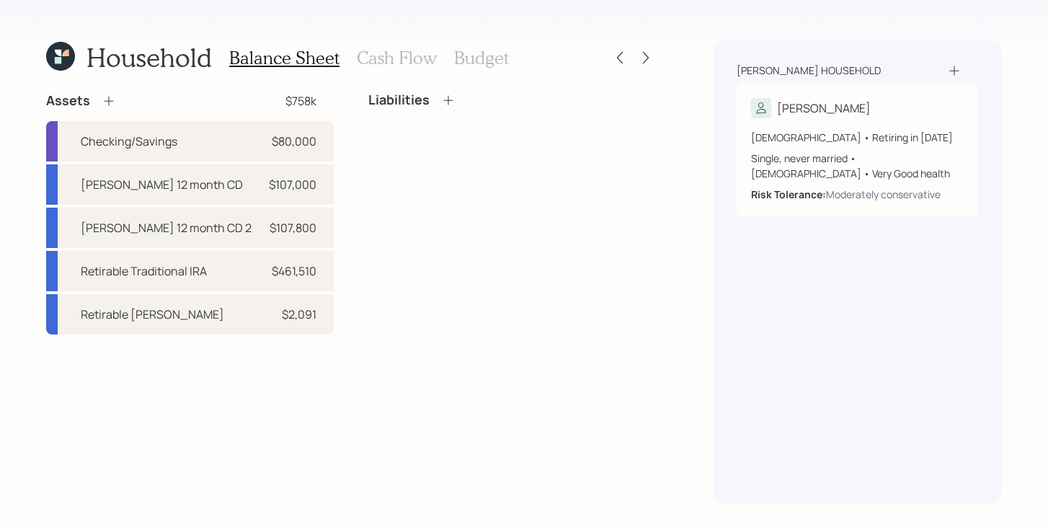
click at [406, 55] on h3 "Cash Flow" at bounding box center [397, 58] width 80 height 21
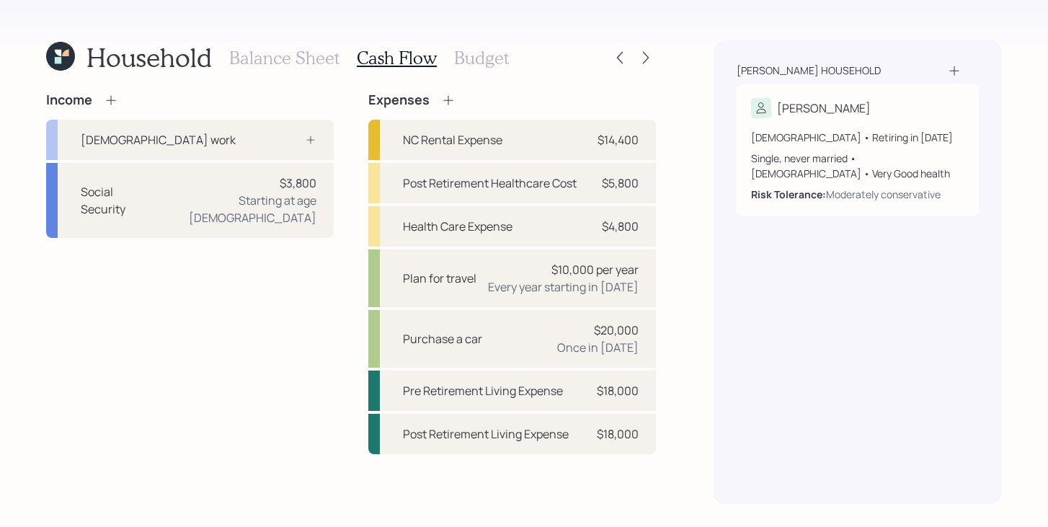
click at [285, 49] on h3 "Balance Sheet" at bounding box center [284, 58] width 110 height 21
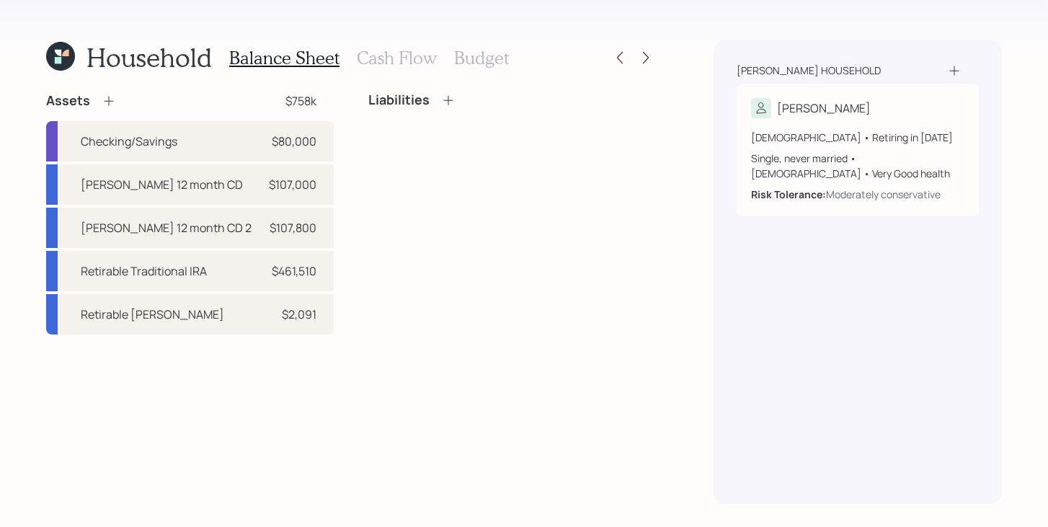
click at [643, 69] on div "Household Balance Sheet Cash Flow Budget" at bounding box center [351, 57] width 610 height 35
click at [647, 58] on icon at bounding box center [646, 58] width 6 height 12
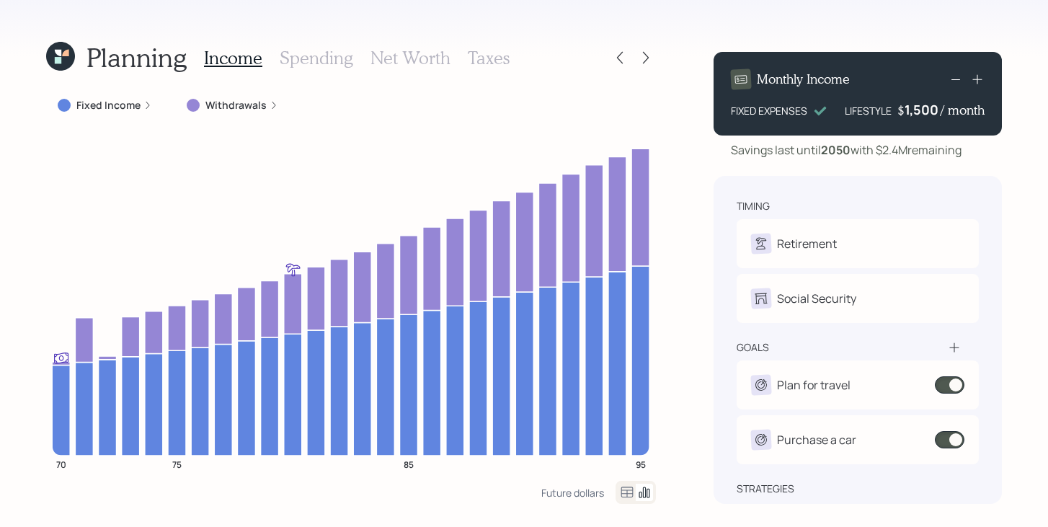
click at [133, 102] on label "Fixed Income" at bounding box center [108, 105] width 64 height 14
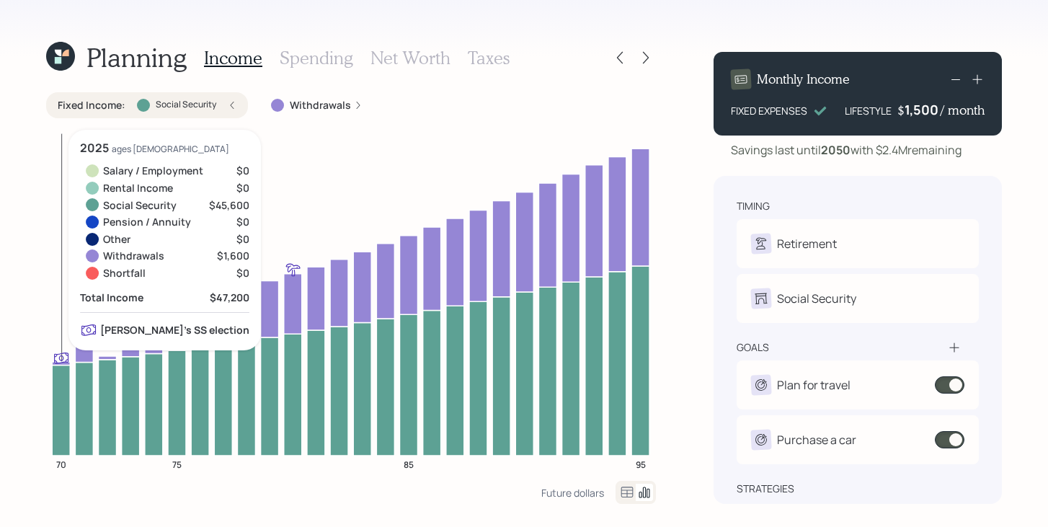
click at [57, 403] on icon at bounding box center [61, 410] width 18 height 91
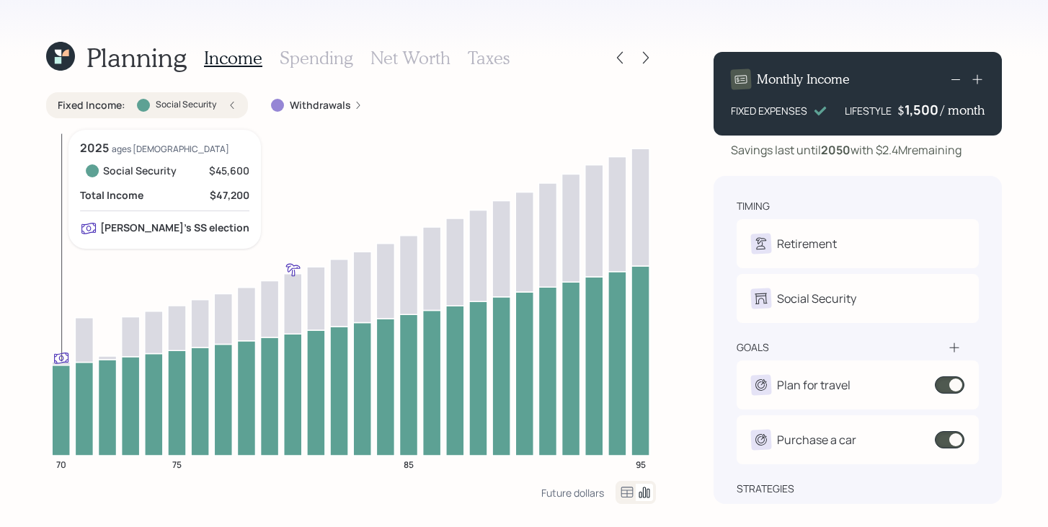
click at [58, 401] on icon at bounding box center [61, 410] width 18 height 91
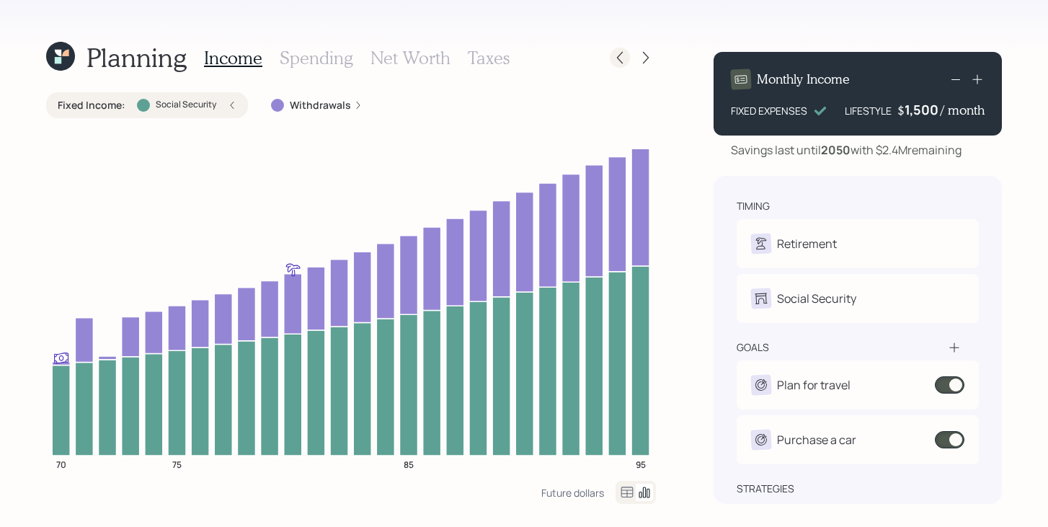
click at [620, 63] on icon at bounding box center [619, 57] width 14 height 14
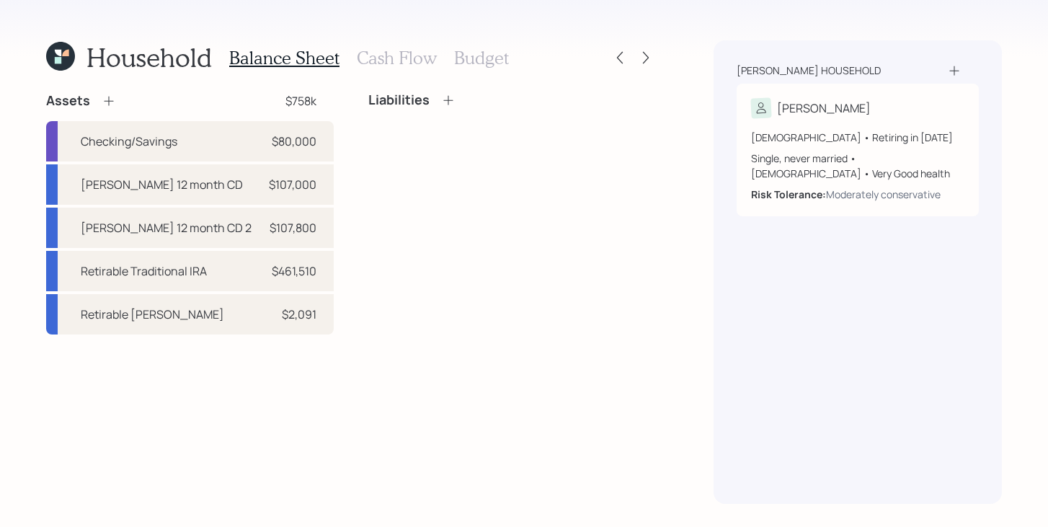
click at [391, 62] on h3 "Cash Flow" at bounding box center [397, 58] width 80 height 21
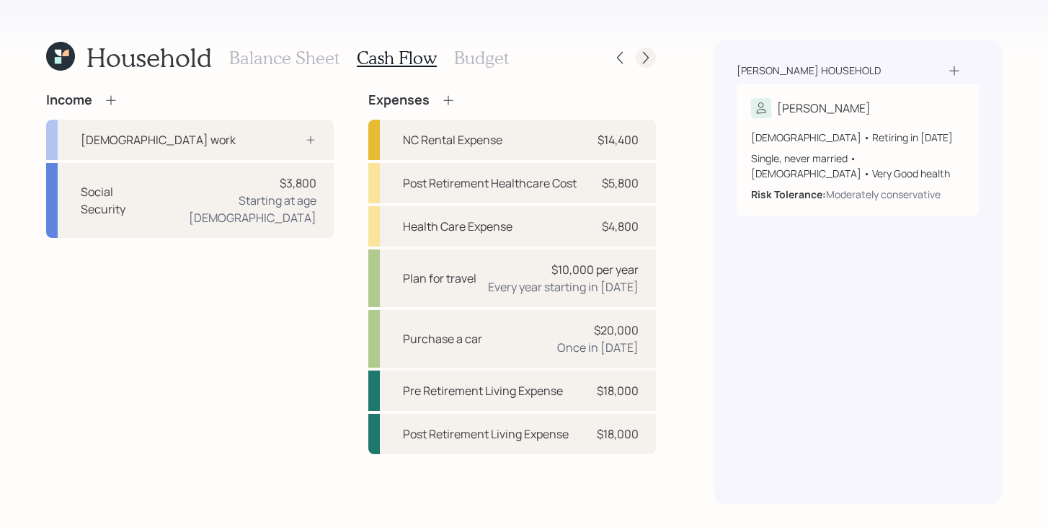
click at [643, 56] on icon at bounding box center [645, 57] width 14 height 14
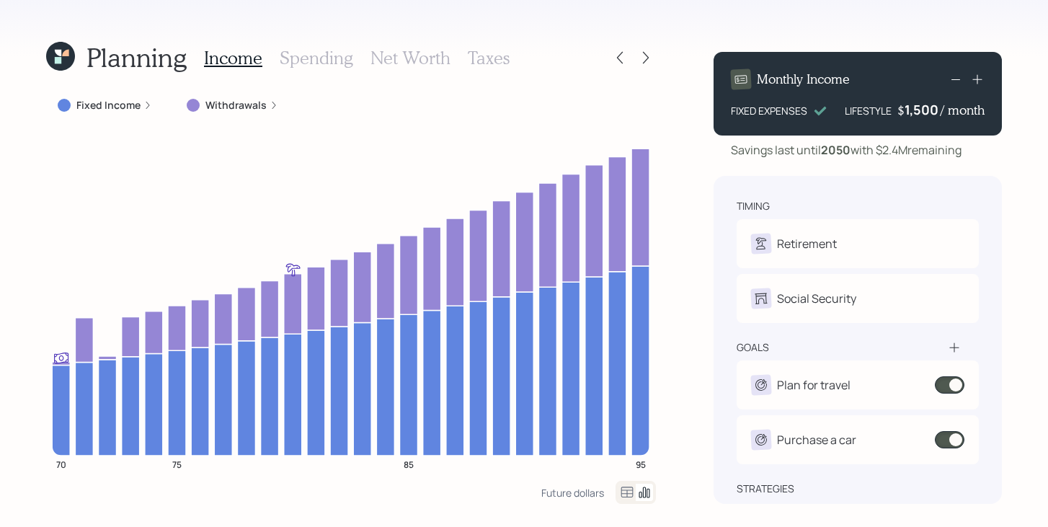
click at [70, 55] on icon at bounding box center [60, 56] width 29 height 29
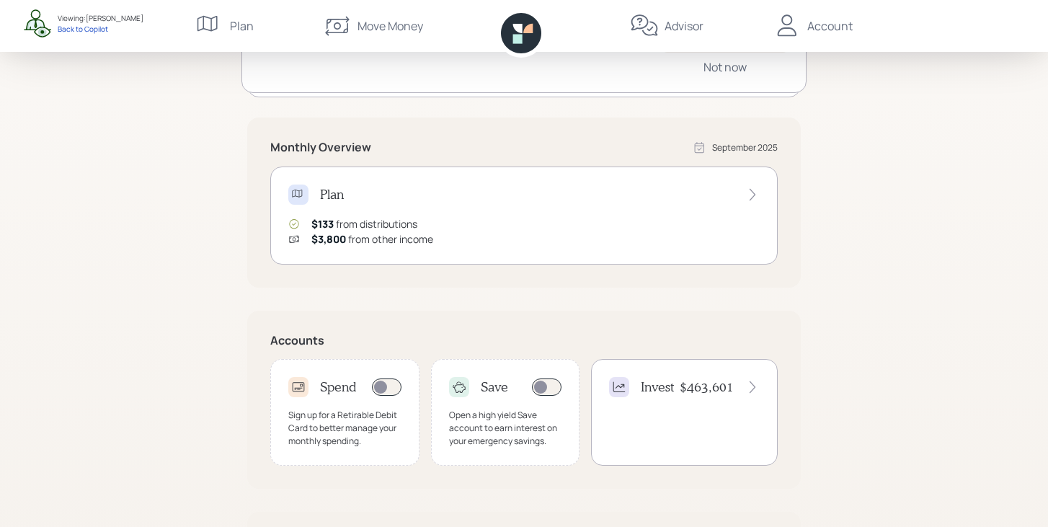
scroll to position [246, 0]
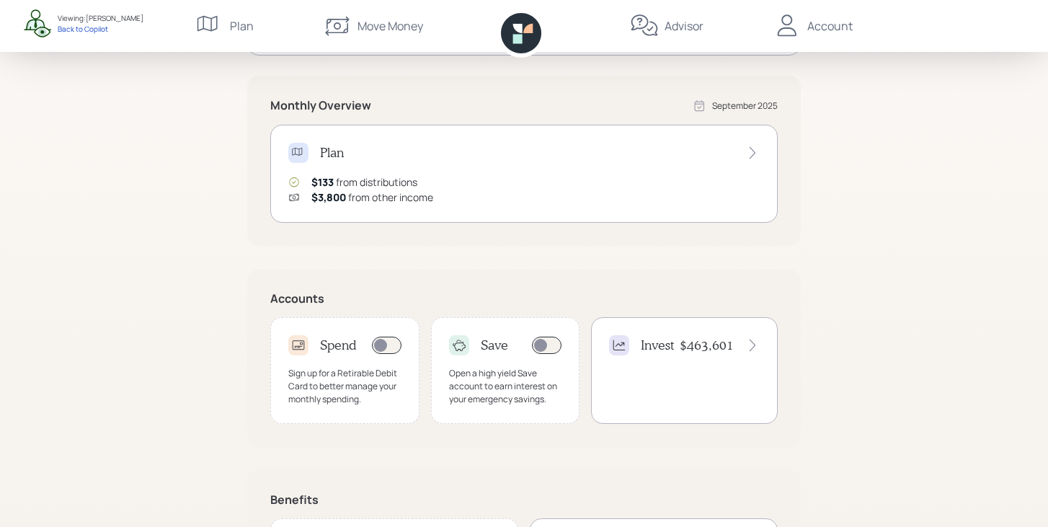
click at [483, 366] on div "Save Open a high yield Save account to earn interest on your emergency savings." at bounding box center [505, 370] width 149 height 107
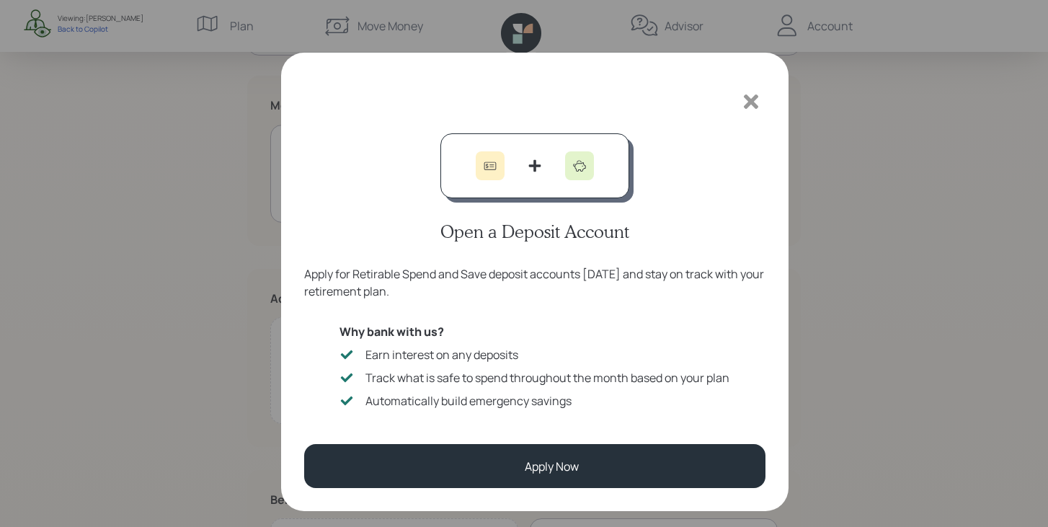
click at [744, 103] on icon at bounding box center [751, 102] width 22 height 22
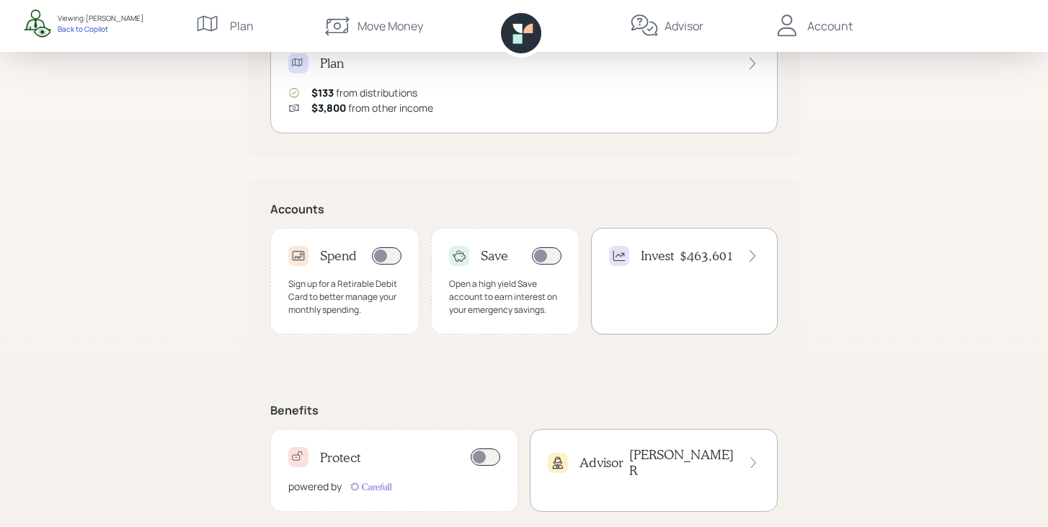
scroll to position [367, 0]
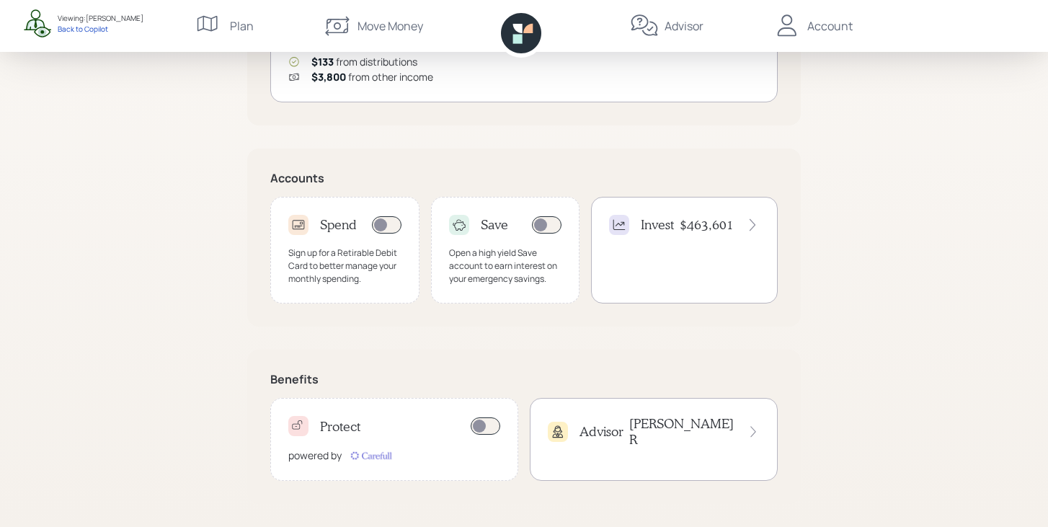
click at [672, 416] on div "Advisor Michael R" at bounding box center [654, 431] width 212 height 31
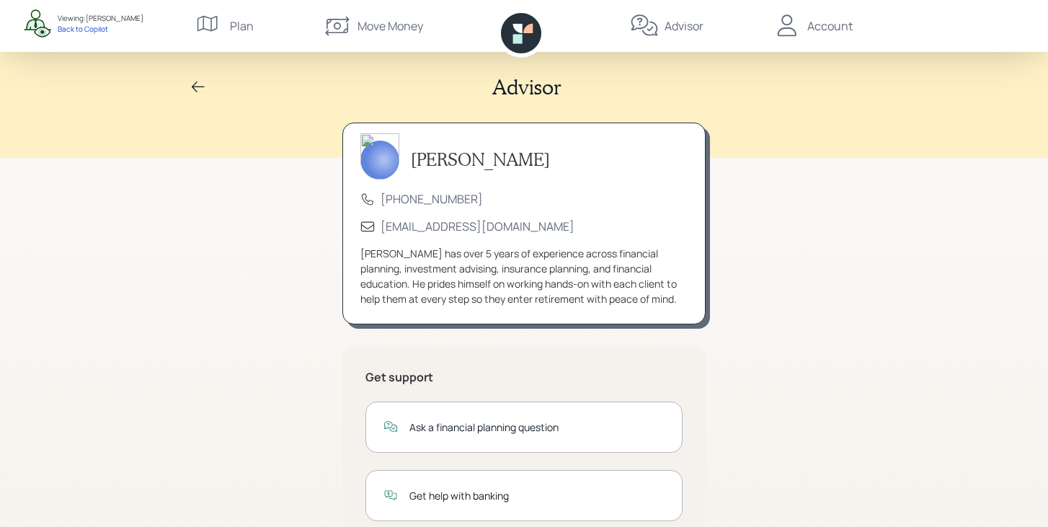
click at [842, 34] on div "Account" at bounding box center [829, 25] width 45 height 17
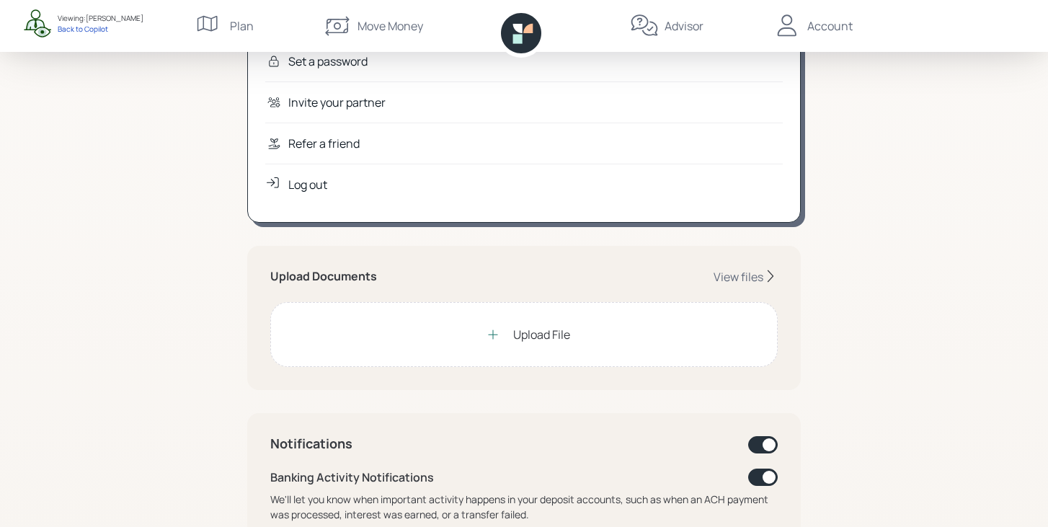
scroll to position [159, 0]
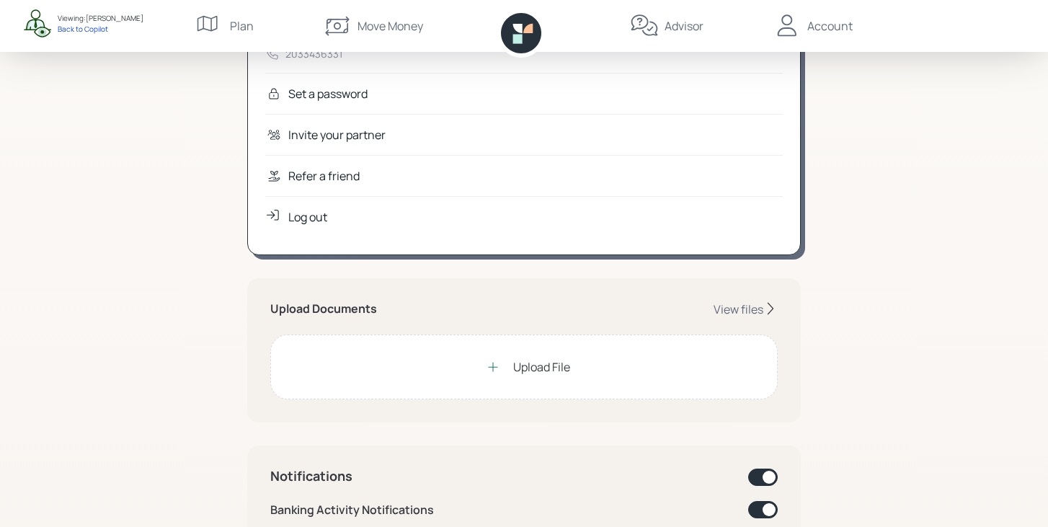
click at [351, 178] on div "Refer a friend" at bounding box center [323, 175] width 71 height 17
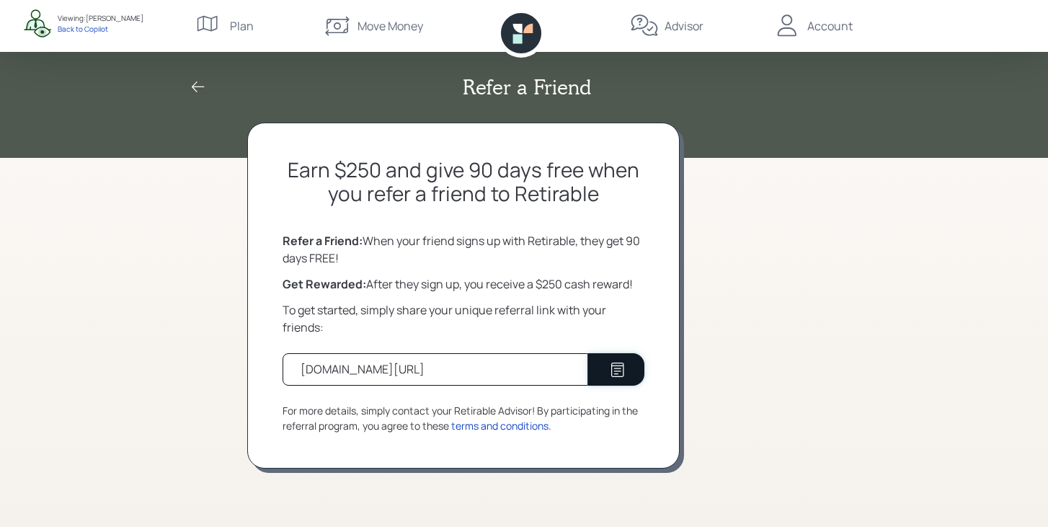
click at [612, 367] on icon at bounding box center [617, 369] width 17 height 17
click at [521, 27] on icon at bounding box center [517, 28] width 9 height 9
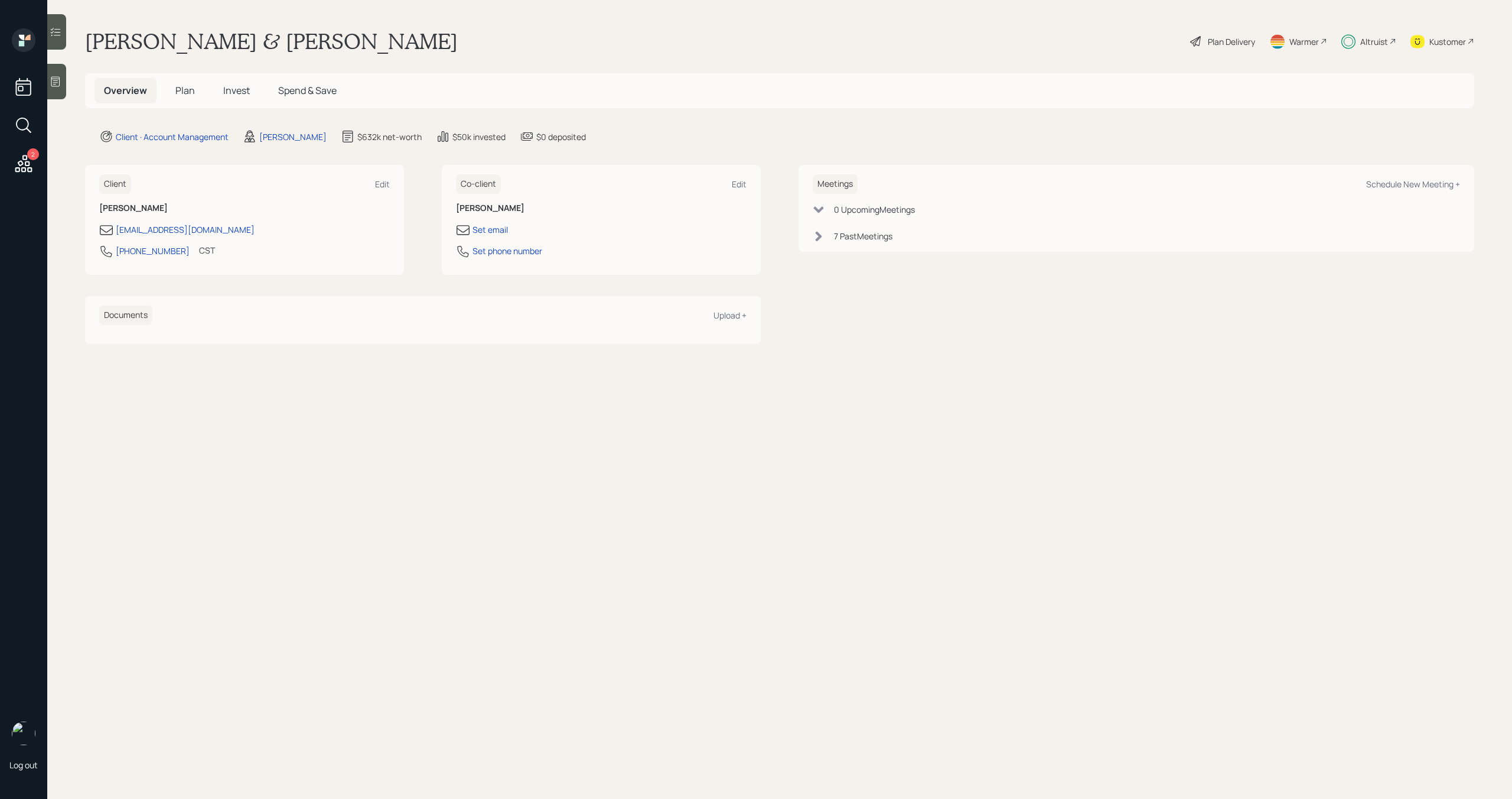
click at [1369, 47] on div "Altruist" at bounding box center [1374, 41] width 28 height 12
